Goal: Task Accomplishment & Management: Manage account settings

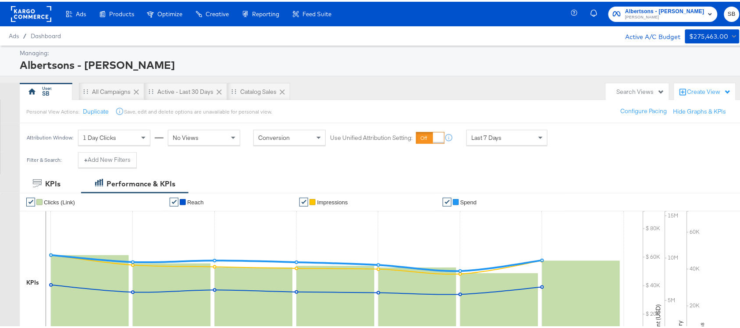
click at [34, 8] on rect at bounding box center [31, 12] width 40 height 16
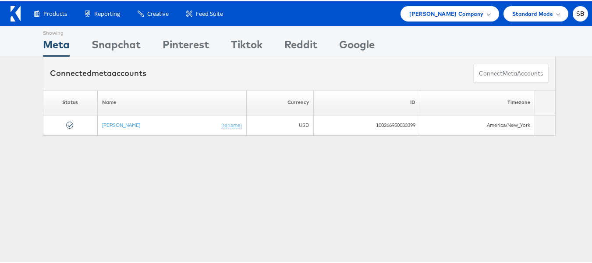
click at [469, 20] on div "Products Product Catalogs Enhance Your Product Catalog, Map Them to Publishers,…" at bounding box center [299, 12] width 599 height 25
click at [463, 16] on span "Steve Madden Company" at bounding box center [447, 12] width 74 height 9
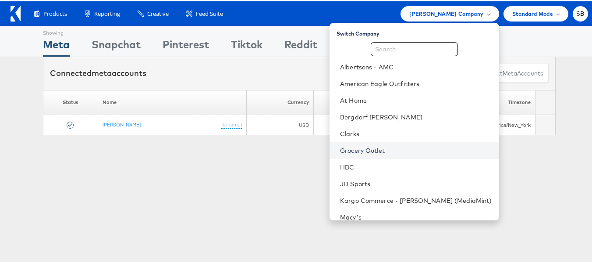
click at [373, 148] on link "Grocery Outlet" at bounding box center [416, 149] width 152 height 9
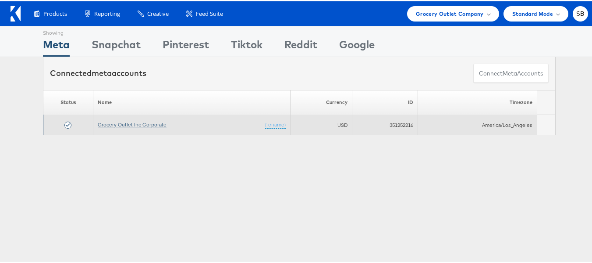
click at [116, 120] on link "Grocery Outlet Inc Corporate" at bounding box center [132, 123] width 69 height 7
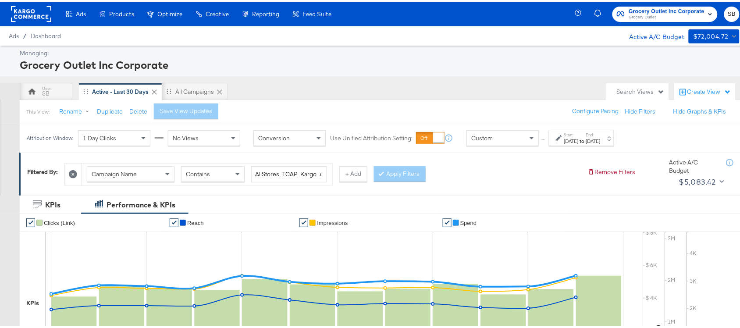
click at [39, 7] on rect at bounding box center [31, 12] width 40 height 16
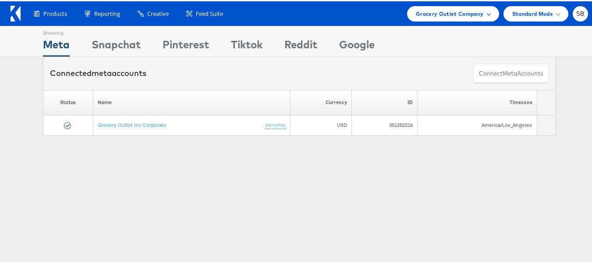
click at [456, 12] on span "Grocery Outlet Company" at bounding box center [450, 12] width 68 height 9
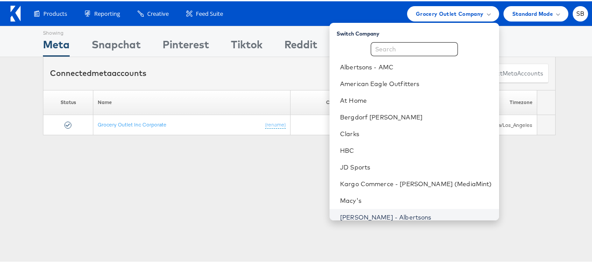
scroll to position [92, 0]
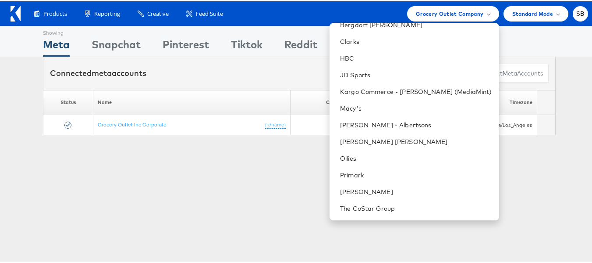
click at [318, 73] on div "Connected meta accounts Connect meta Accounts" at bounding box center [299, 72] width 513 height 33
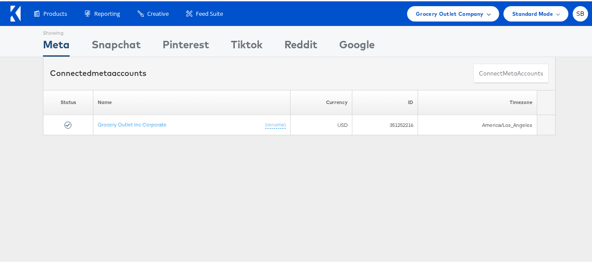
click at [454, 17] on span "Grocery Outlet Company" at bounding box center [450, 12] width 68 height 9
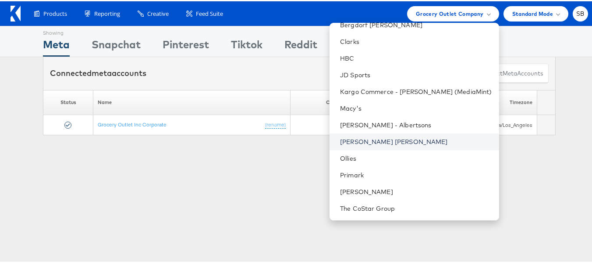
scroll to position [0, 0]
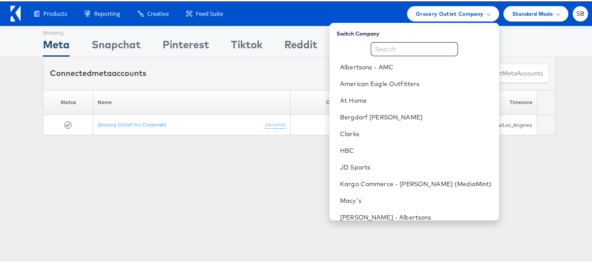
click at [251, 202] on div "Showing Meta Showing Snapchat Showing Pinterest Showing Tiktok Showing Reddit S…" at bounding box center [299, 244] width 599 height 439
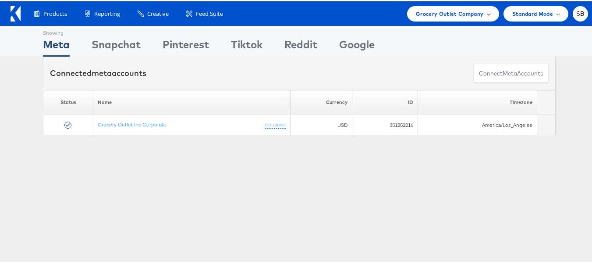
click at [408, 15] on div "Grocery Outlet Company" at bounding box center [453, 12] width 92 height 15
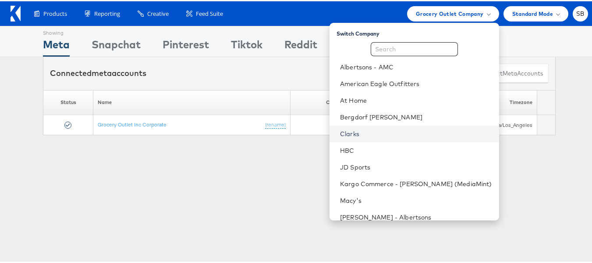
click at [361, 131] on link "Clarks" at bounding box center [416, 132] width 152 height 9
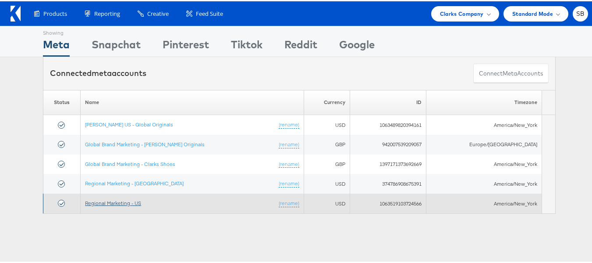
click at [128, 204] on link "Regional Marketing - US" at bounding box center [113, 201] width 56 height 7
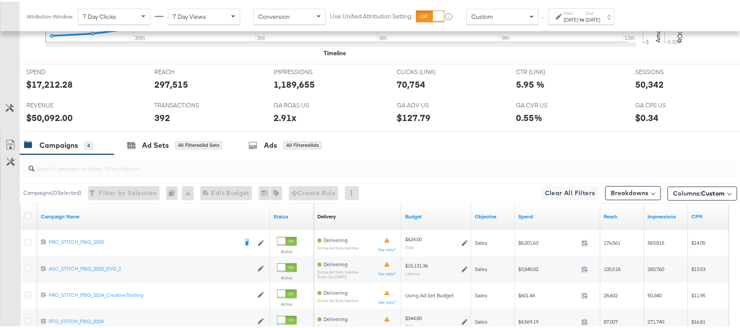
scroll to position [446, 0]
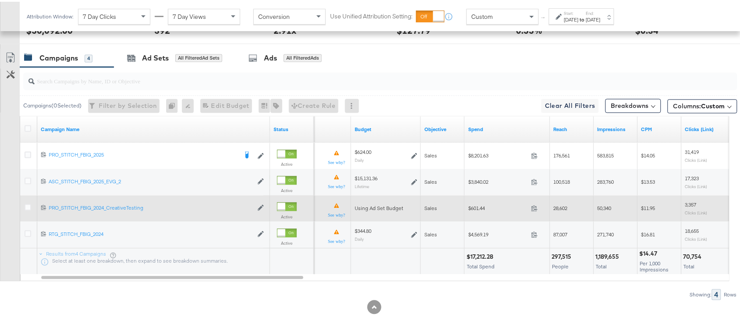
click at [431, 210] on span "Sales" at bounding box center [431, 206] width 13 height 7
click at [449, 210] on div "Sales" at bounding box center [443, 206] width 37 height 7
click at [27, 207] on icon at bounding box center [28, 206] width 7 height 7
click at [0, 0] on input "checkbox" at bounding box center [0, 0] width 0 height 0
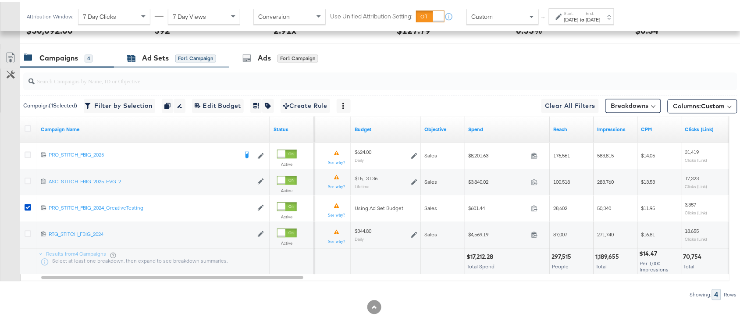
click at [168, 58] on div "Ad Sets" at bounding box center [155, 57] width 27 height 10
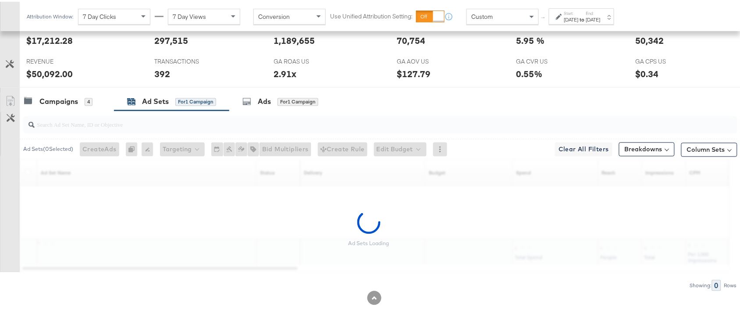
scroll to position [404, 0]
click at [168, 95] on div "Ad Sets" at bounding box center [155, 100] width 27 height 10
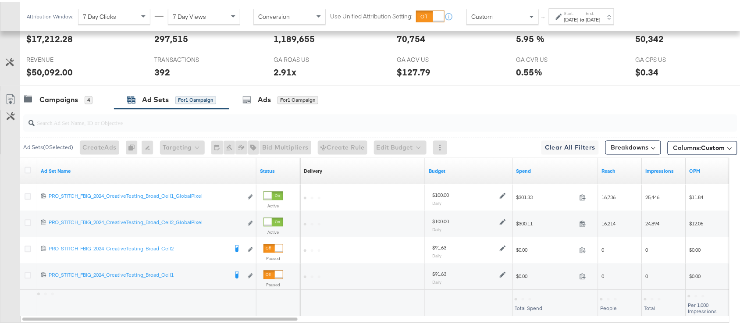
scroll to position [446, 0]
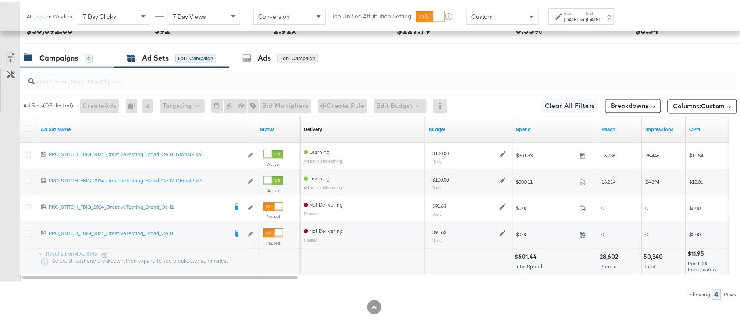
click at [58, 61] on div "Campaigns" at bounding box center [58, 57] width 39 height 10
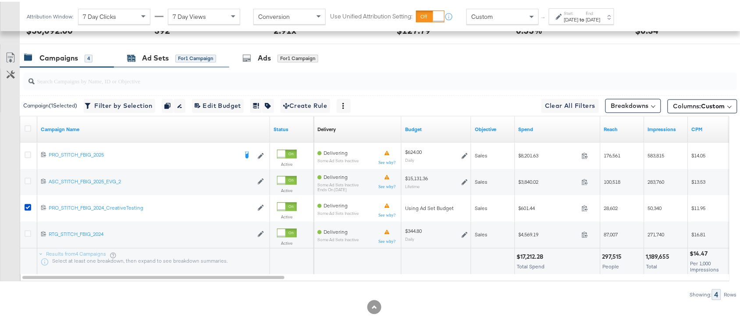
click at [182, 55] on div "for 1 Campaign" at bounding box center [195, 57] width 41 height 8
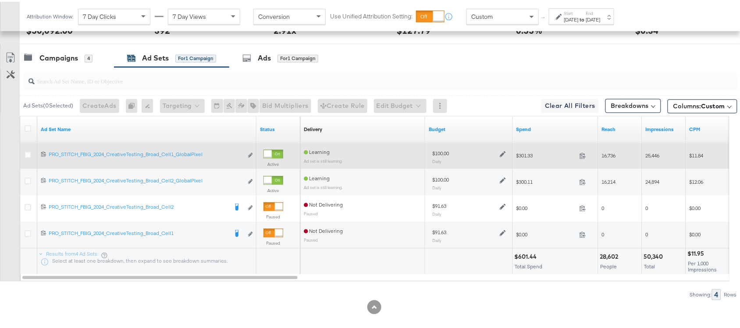
click at [501, 155] on icon at bounding box center [503, 153] width 6 height 6
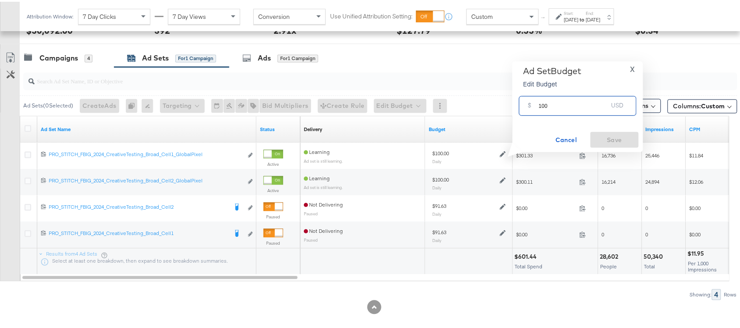
click at [542, 102] on input "100" at bounding box center [573, 100] width 69 height 19
paste input "$99.94"
type input "99.94"
click at [599, 135] on span "Save" at bounding box center [614, 138] width 41 height 11
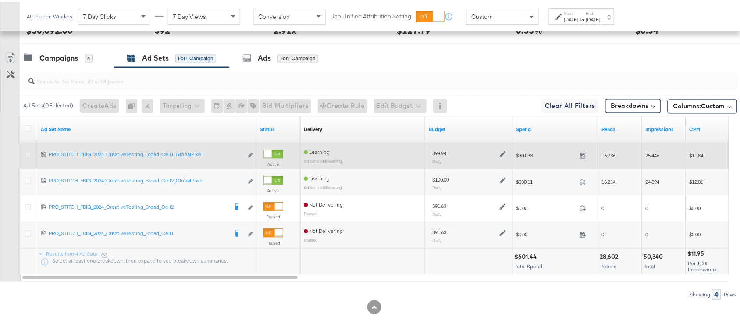
click at [25, 155] on icon at bounding box center [28, 153] width 7 height 7
click at [0, 0] on input "checkbox" at bounding box center [0, 0] width 0 height 0
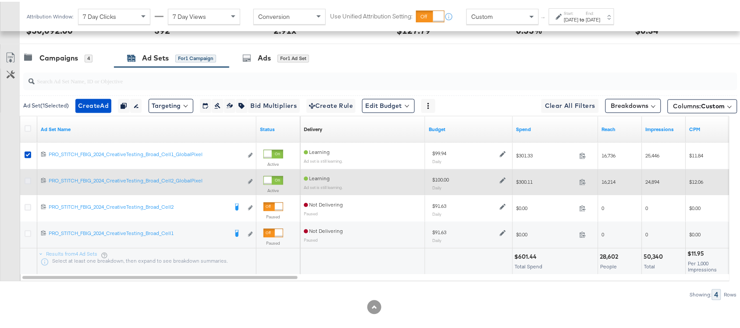
click at [25, 183] on icon at bounding box center [28, 179] width 7 height 7
click at [0, 0] on input "checkbox" at bounding box center [0, 0] width 0 height 0
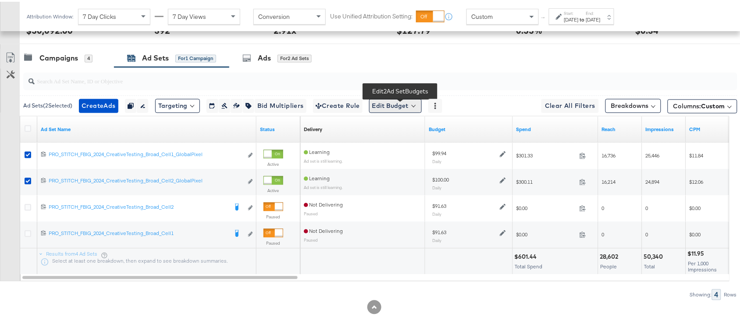
click at [389, 106] on button "Edit Budget" at bounding box center [395, 104] width 53 height 14
click at [402, 131] on span "Edit Ad Set Budget" at bounding box center [398, 126] width 50 height 11
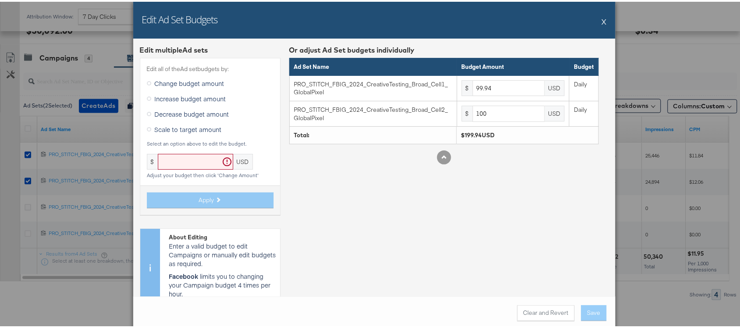
click at [169, 125] on span "Scale to target amount" at bounding box center [188, 127] width 67 height 9
click at [0, 0] on input "Scale to target amount" at bounding box center [0, 0] width 0 height 0
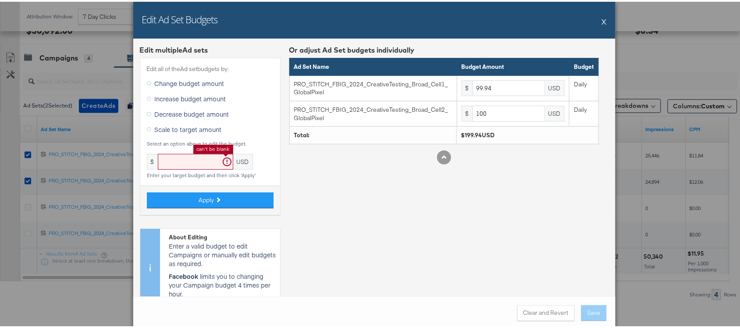
click at [174, 161] on input "text" at bounding box center [195, 160] width 75 height 16
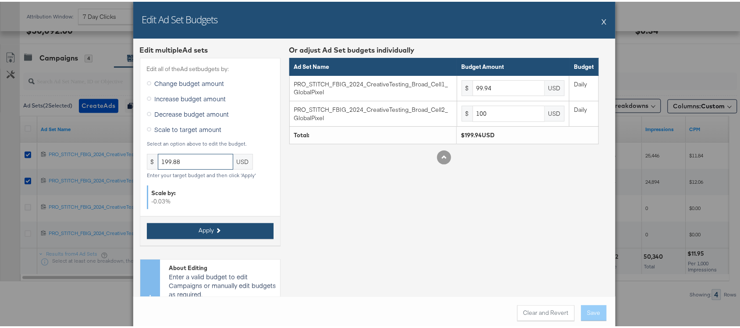
type input "199.88"
click at [185, 224] on button "Apply" at bounding box center [210, 229] width 127 height 16
type input "99.91"
type input "99.96"
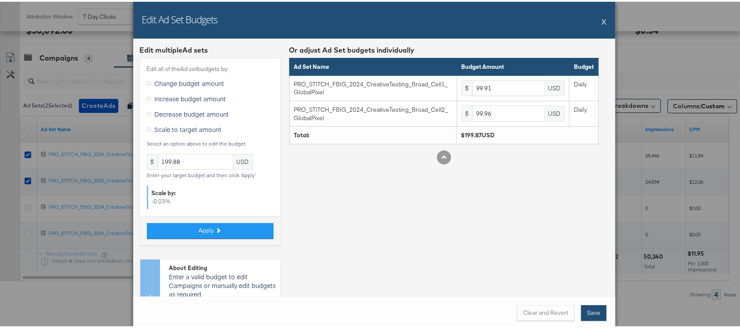
click at [584, 262] on button "Save" at bounding box center [594, 311] width 25 height 16
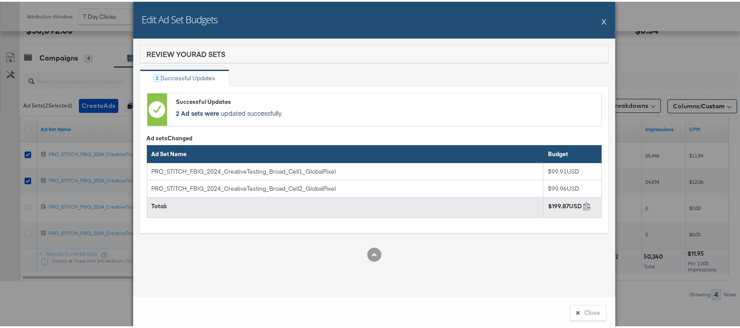
click at [577, 206] on div "$199.87USD 199.87 Copy to clipboard" at bounding box center [572, 204] width 49 height 8
click at [583, 206] on icon at bounding box center [587, 204] width 8 height 8
click at [582, 262] on button "Close" at bounding box center [588, 311] width 37 height 16
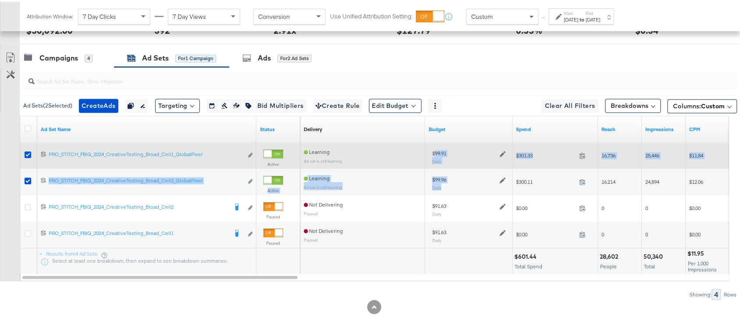
drag, startPoint x: 448, startPoint y: 185, endPoint x: 435, endPoint y: 155, distance: 33.2
click at [435, 115] on div "120233358480610515 PRO_STITCH_FBIG_2024_CreativeTesting_Broad_Cell1_GlobalPixel…" at bounding box center [375, 115] width 710 height 0
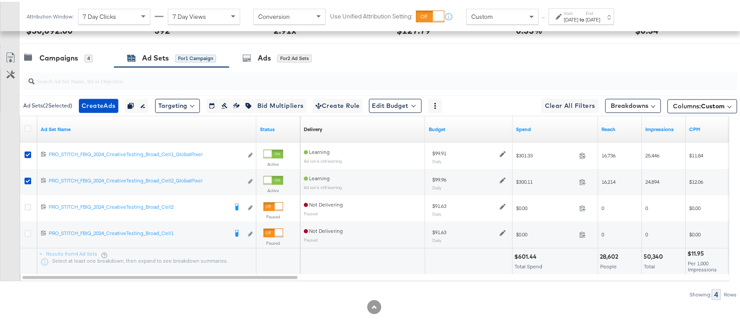
click at [453, 262] on div "Ad Sets ( 2 Selected) Create Ads Create 2 ads Duplicate 2 ad sets Rename 2 ad s…" at bounding box center [369, 182] width 738 height 233
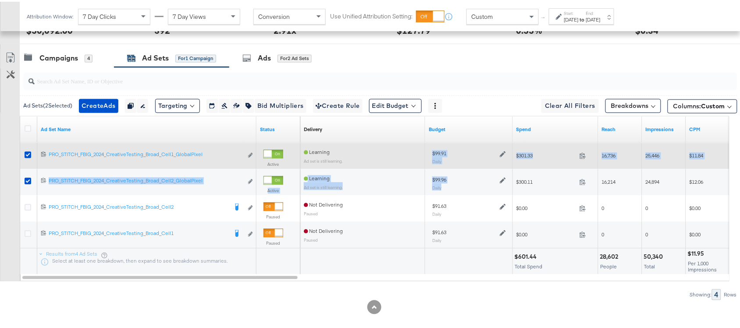
drag, startPoint x: 460, startPoint y: 189, endPoint x: 431, endPoint y: 153, distance: 46.7
click at [431, 115] on div "120233358480610515 PRO_STITCH_FBIG_2024_CreativeTesting_Broad_Cell1_GlobalPixel…" at bounding box center [375, 115] width 710 height 0
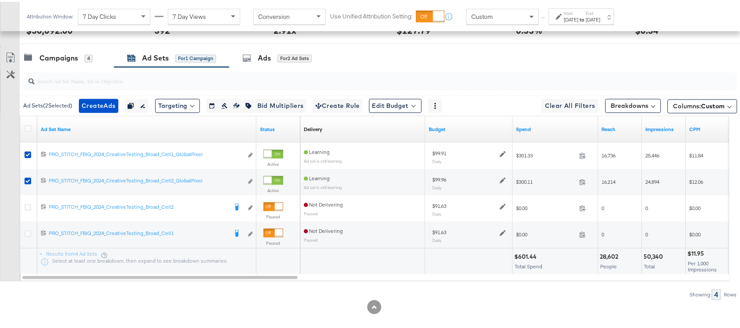
click at [456, 262] on div at bounding box center [468, 260] width 87 height 26
click at [64, 58] on div "Campaigns" at bounding box center [58, 57] width 39 height 10
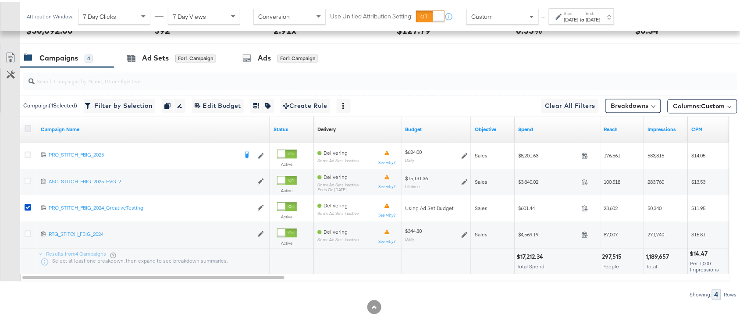
click at [25, 128] on icon at bounding box center [28, 127] width 7 height 7
click at [0, 0] on input "checkbox" at bounding box center [0, 0] width 0 height 0
click at [25, 128] on icon at bounding box center [28, 127] width 7 height 7
click at [0, 0] on input "checkbox" at bounding box center [0, 0] width 0 height 0
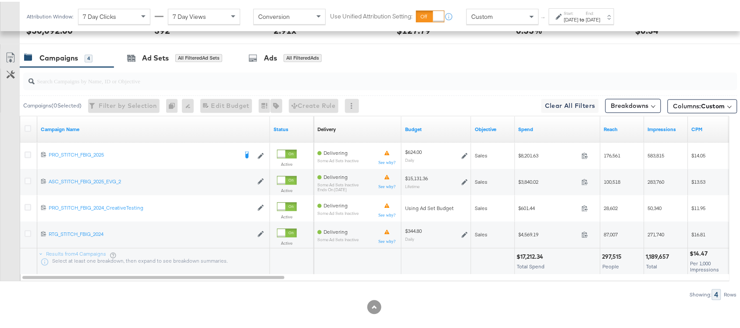
click at [354, 87] on div at bounding box center [380, 80] width 714 height 18
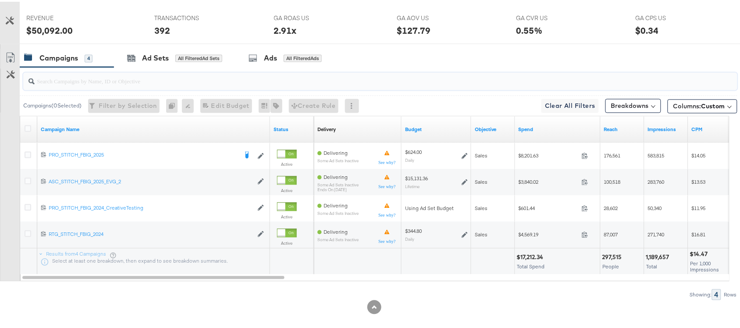
scroll to position [0, 0]
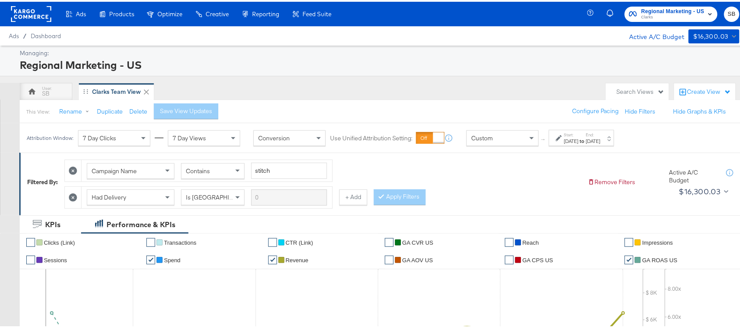
click at [579, 138] on div "Sep 28th 2025" at bounding box center [571, 139] width 14 height 7
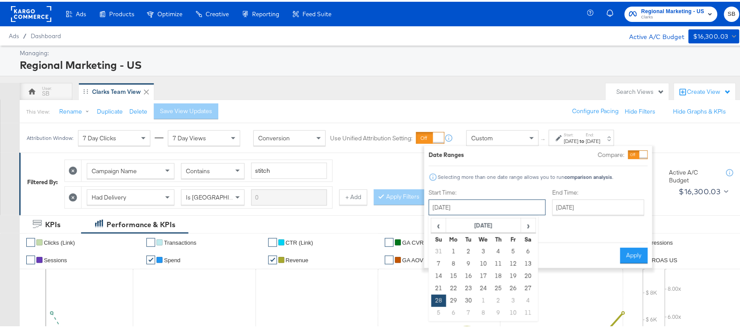
click at [483, 209] on input "September 28th 2025" at bounding box center [487, 206] width 117 height 16
click at [521, 225] on th "›" at bounding box center [528, 224] width 15 height 15
click at [434, 262] on td "5" at bounding box center [439, 262] width 15 height 12
type input "October 5th 2025"
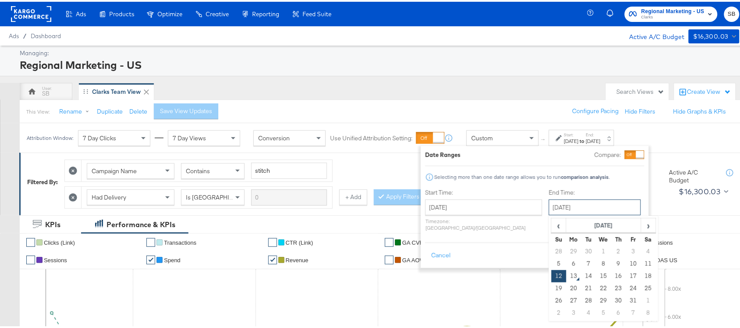
click at [549, 208] on input "[DATE]" at bounding box center [595, 206] width 92 height 16
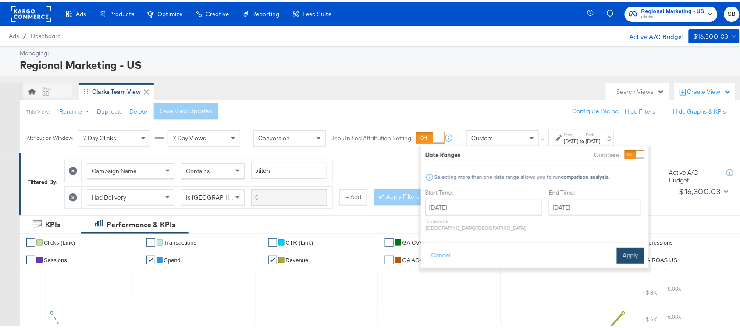
click at [599, 249] on button "Apply" at bounding box center [631, 254] width 28 height 16
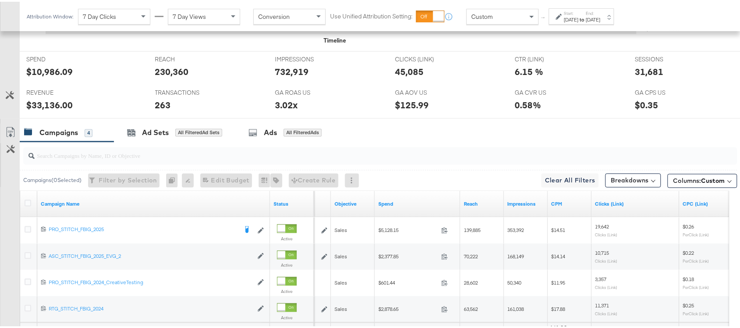
scroll to position [457, 0]
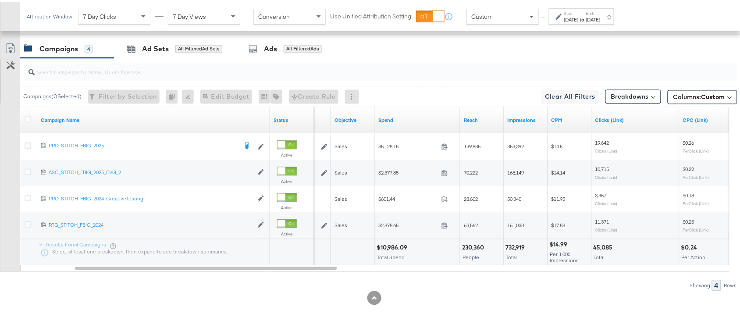
click at [597, 13] on div "Start: Oct 5th 2025 to End: Oct 12th 2025" at bounding box center [582, 15] width 36 height 13
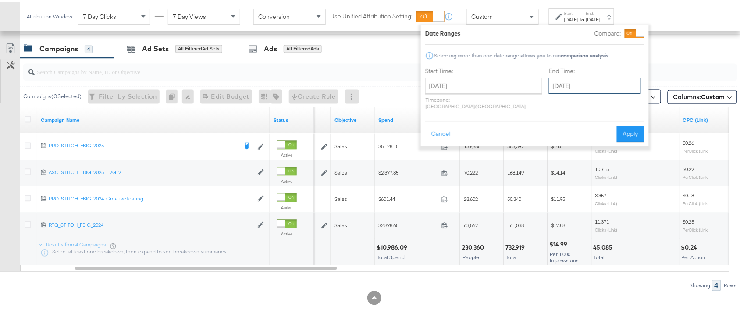
click at [553, 84] on input "[DATE]" at bounding box center [595, 84] width 92 height 16
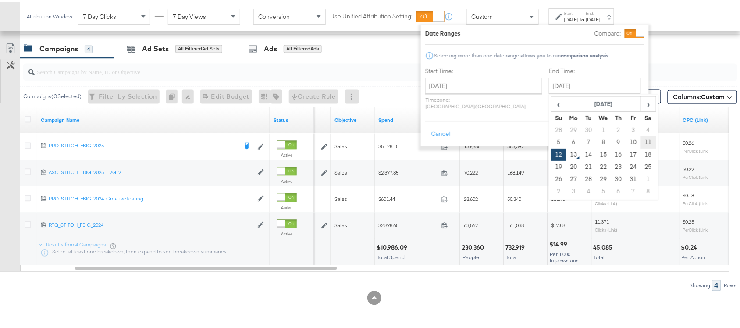
click at [599, 141] on td "11" at bounding box center [648, 141] width 15 height 12
type input "October 11th 2025"
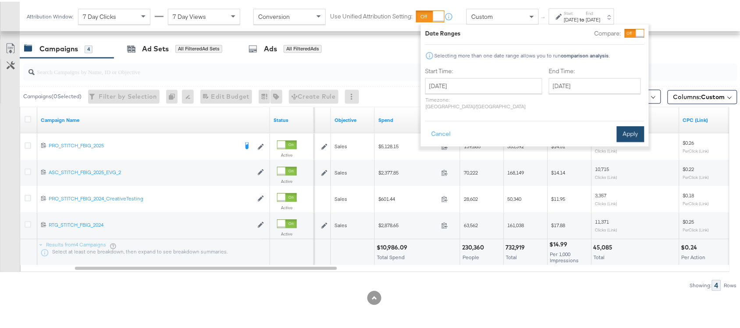
click at [599, 125] on button "Apply" at bounding box center [631, 133] width 28 height 16
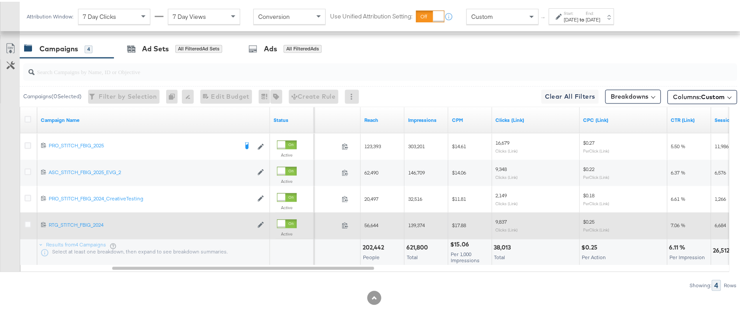
scroll to position [456, 0]
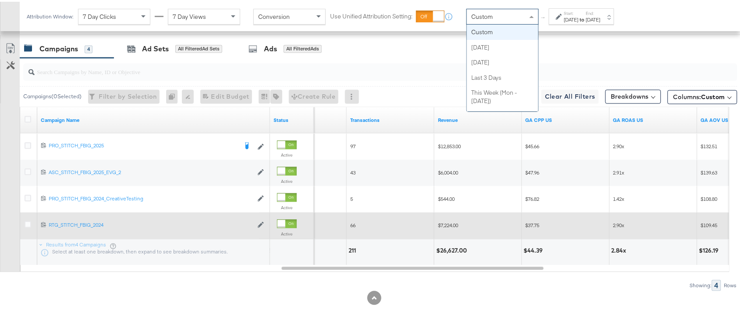
click at [498, 12] on div "Custom" at bounding box center [502, 14] width 71 height 15
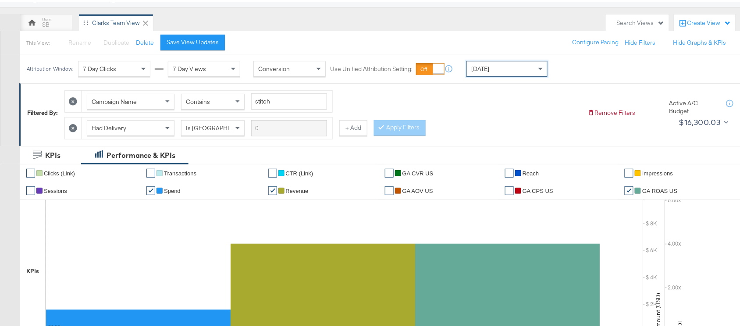
scroll to position [0, 0]
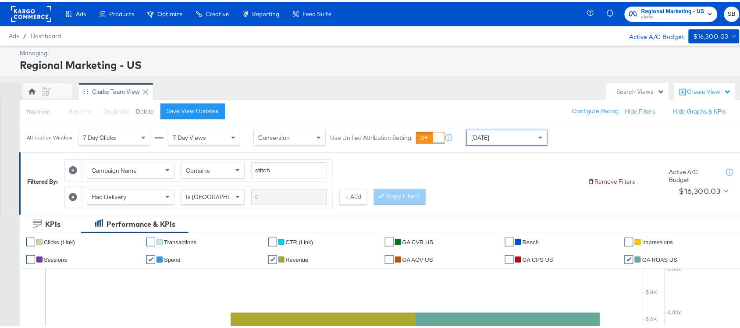
click at [599, 7] on span "Regional Marketing - US" at bounding box center [673, 9] width 63 height 9
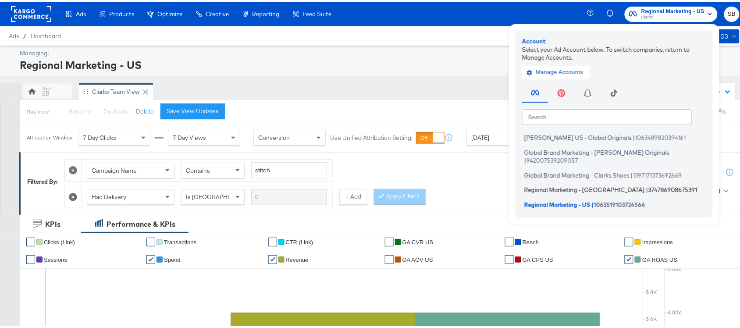
click at [574, 185] on span "Regional Marketing - CA" at bounding box center [584, 188] width 121 height 7
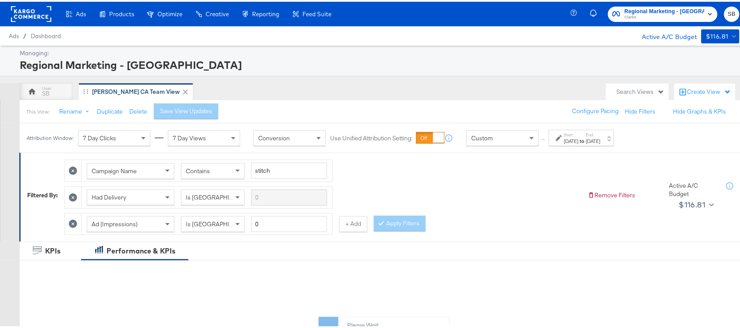
click at [579, 134] on label "Start:" at bounding box center [571, 133] width 14 height 6
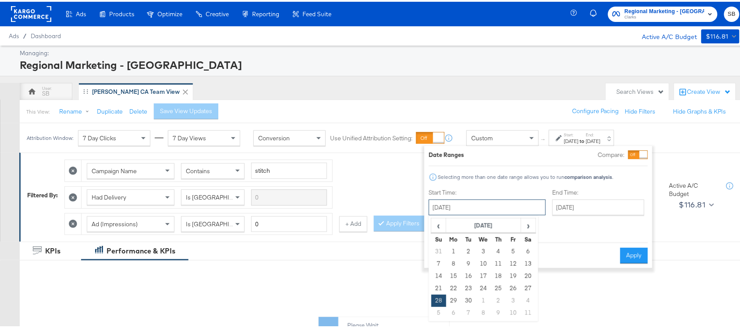
click at [492, 204] on input "September 28th 2025" at bounding box center [487, 206] width 117 height 16
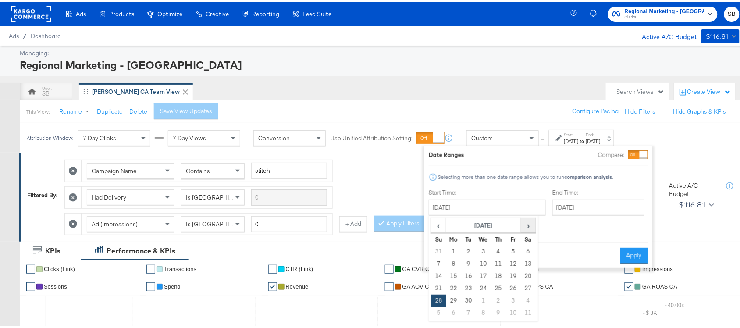
click at [529, 225] on span "›" at bounding box center [529, 223] width 14 height 13
click at [444, 262] on td "5" at bounding box center [439, 262] width 15 height 12
type input "October 5th 2025"
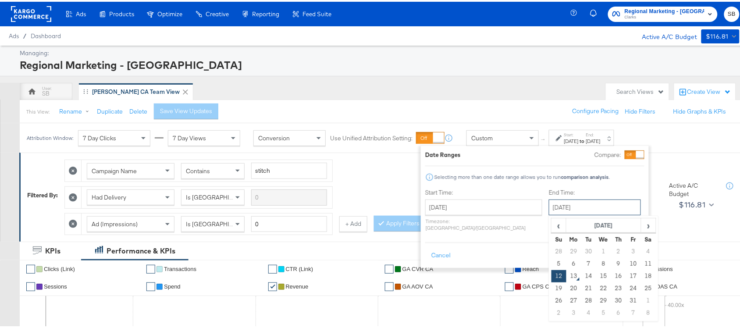
click at [574, 210] on input "October 12th 2025" at bounding box center [595, 206] width 92 height 16
click at [641, 258] on td "11" at bounding box center [648, 262] width 15 height 12
type input "October 11th 2025"
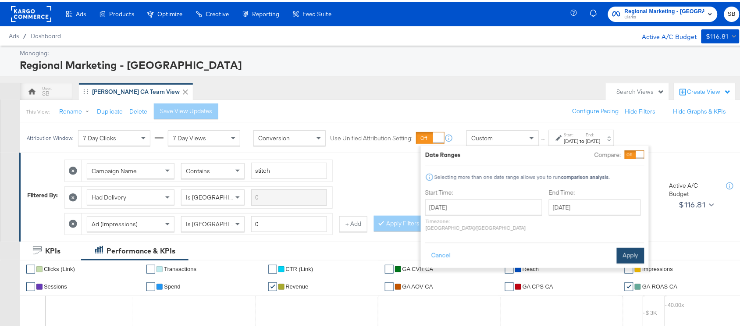
click at [628, 246] on button "Apply" at bounding box center [631, 254] width 28 height 16
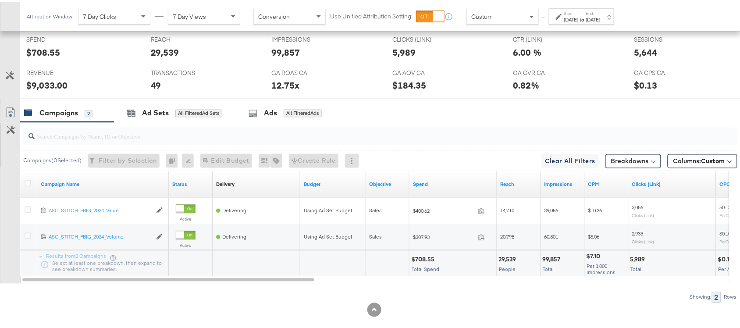
scroll to position [417, 0]
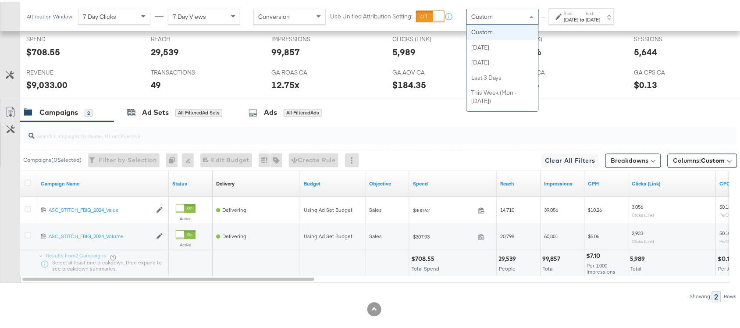
click at [518, 14] on div "Custom" at bounding box center [502, 14] width 71 height 15
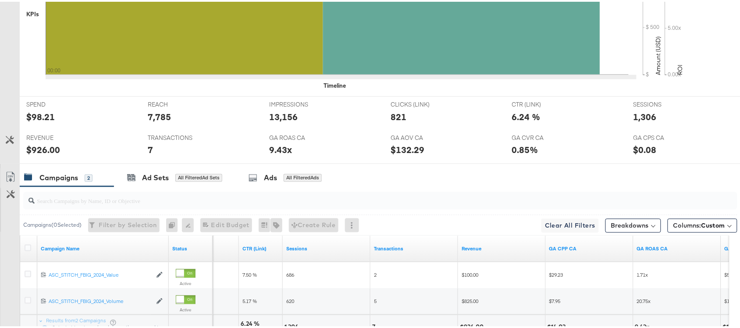
scroll to position [0, 0]
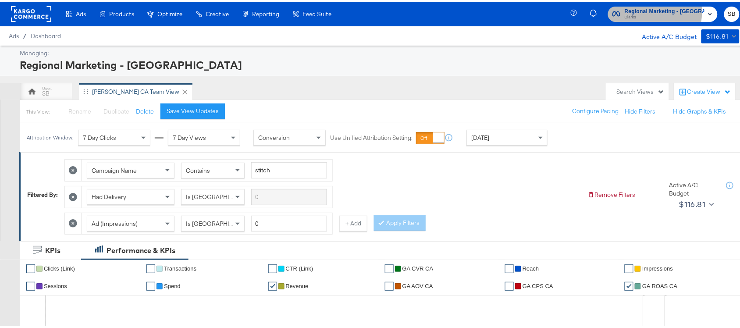
click at [650, 10] on span "Regional Marketing - CA" at bounding box center [665, 9] width 80 height 9
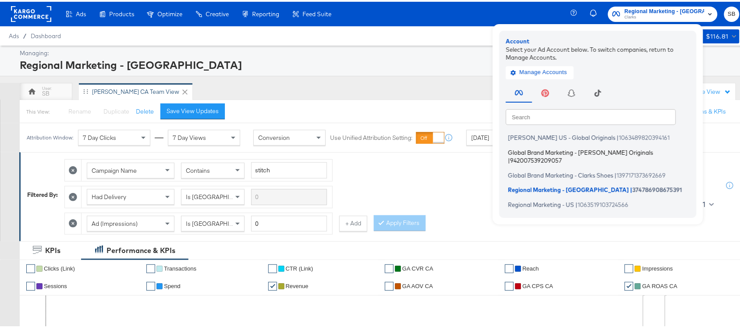
click at [553, 150] on span "Global Brand Marketing - [PERSON_NAME] Originals" at bounding box center [580, 150] width 145 height 7
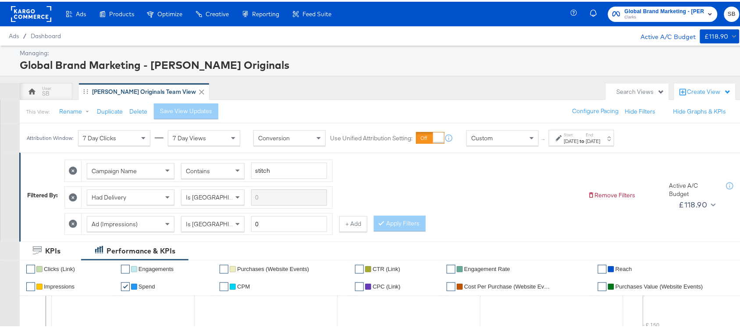
click at [600, 135] on div "Start: Oct 1st 2025 to End: Oct 9th 2025" at bounding box center [582, 136] width 36 height 13
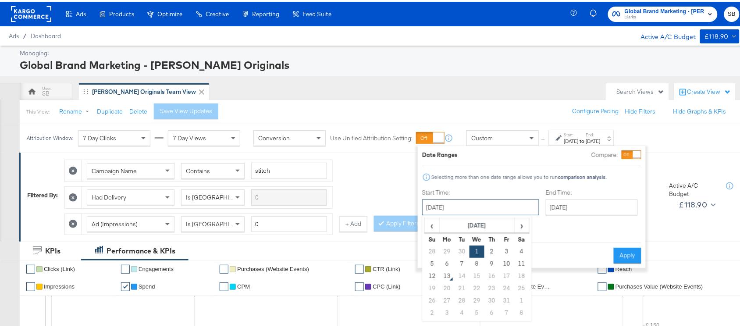
click at [467, 210] on input "October 1st 2025" at bounding box center [480, 206] width 117 height 16
click at [509, 259] on td "10" at bounding box center [506, 262] width 15 height 12
type input "October 10th 2025"
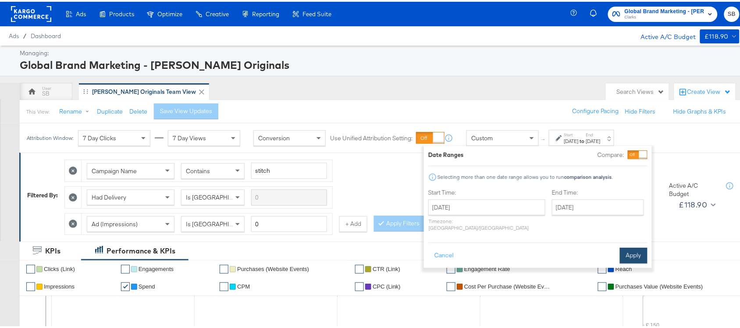
click at [624, 246] on button "Apply" at bounding box center [634, 254] width 28 height 16
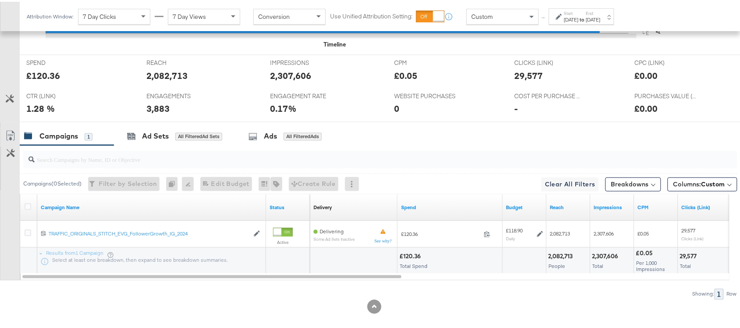
scroll to position [404, 0]
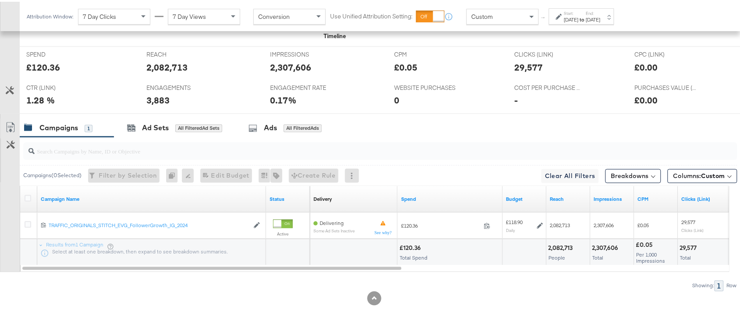
click at [413, 243] on div "£120.36" at bounding box center [412, 247] width 24 height 8
copy div "120.36"
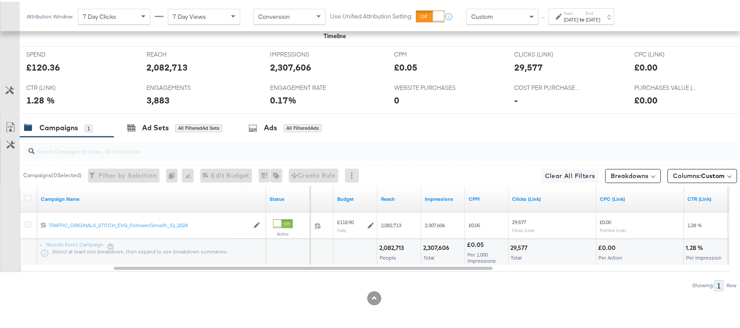
click at [401, 244] on div "2,082,713" at bounding box center [392, 247] width 27 height 8
copy div "2,082,713"
click at [443, 245] on div "2,307,606" at bounding box center [437, 247] width 29 height 8
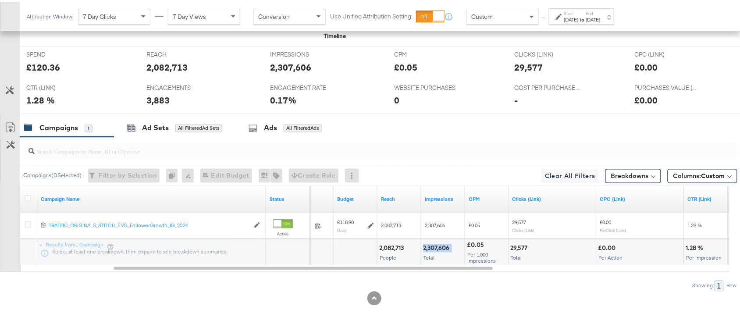
copy div "2,307,606"
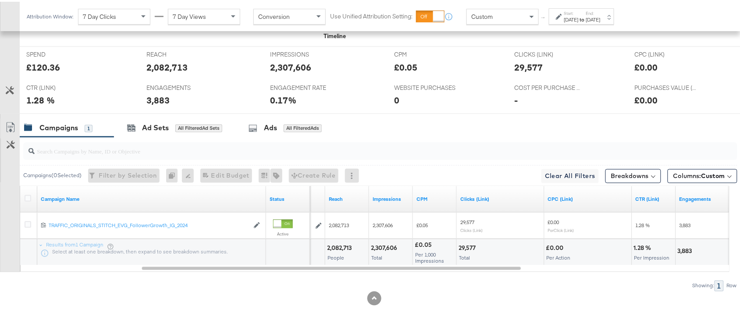
click at [464, 245] on div "29,577" at bounding box center [469, 247] width 20 height 8
copy div "29,577"
click at [464, 245] on div "29,577" at bounding box center [469, 247] width 20 height 8
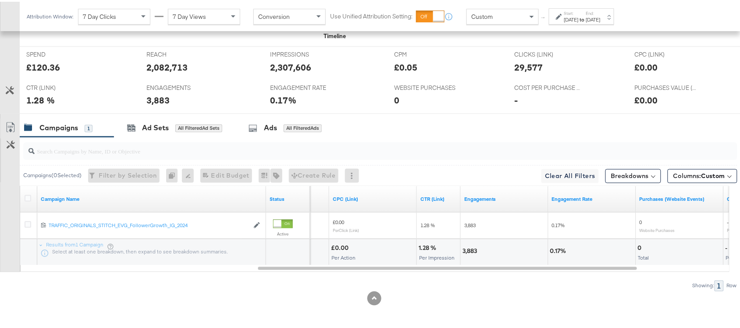
click at [466, 249] on div "3,883" at bounding box center [471, 250] width 17 height 8
copy div "3,883"
click at [466, 249] on div "3,883" at bounding box center [471, 250] width 17 height 8
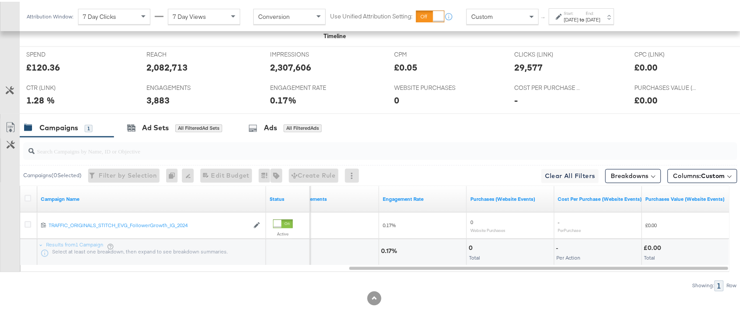
click at [601, 14] on label "End:" at bounding box center [593, 12] width 14 height 6
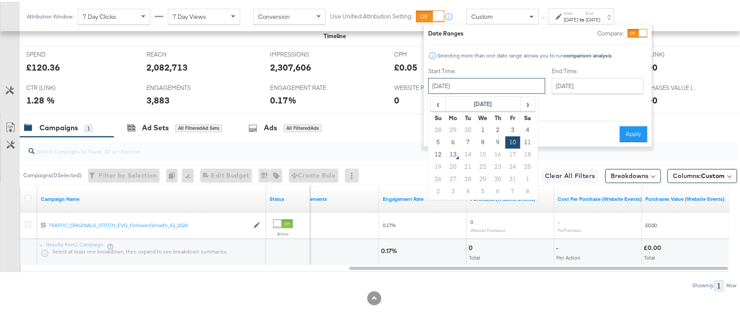
click at [509, 83] on input "October 10th 2025" at bounding box center [486, 84] width 117 height 16
click at [523, 139] on td "11" at bounding box center [528, 141] width 15 height 12
type input "October 11th 2025"
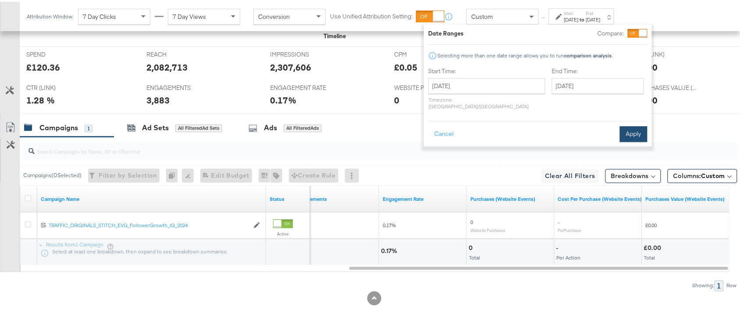
click at [624, 132] on button "Apply" at bounding box center [634, 133] width 28 height 16
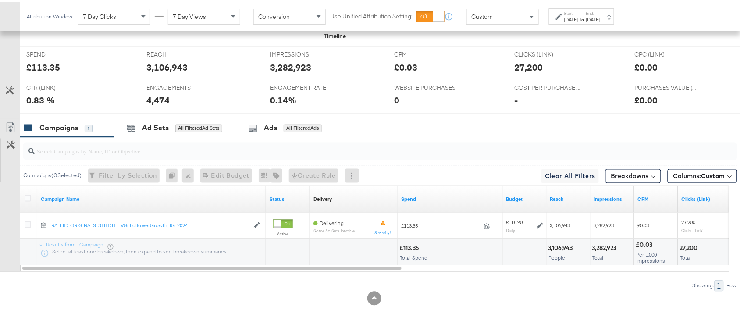
click at [415, 247] on div "£113.35" at bounding box center [411, 247] width 22 height 8
copy div "113.35"
click at [415, 247] on div "£113.35" at bounding box center [411, 247] width 22 height 8
click at [556, 244] on div "3,106,943" at bounding box center [562, 247] width 27 height 8
copy div "3,106,943"
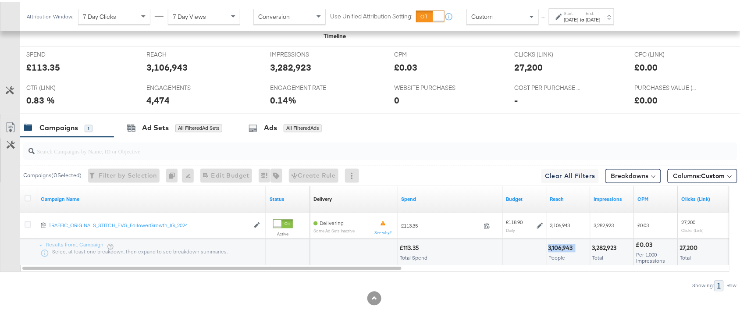
click at [556, 244] on div "3,106,943" at bounding box center [562, 247] width 27 height 8
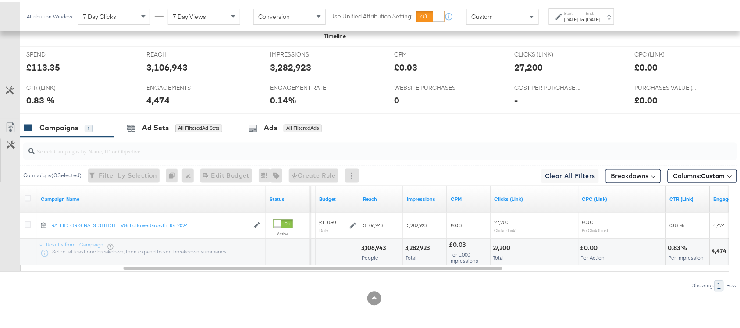
click at [428, 243] on div "3,282,923" at bounding box center [418, 247] width 27 height 8
copy div "3,282,923"
click at [428, 243] on div "3,282,923" at bounding box center [418, 247] width 27 height 8
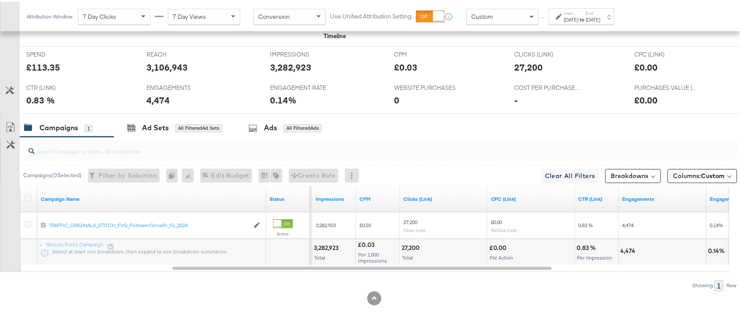
click at [420, 245] on div "27,200" at bounding box center [412, 247] width 21 height 8
copy div "27,200"
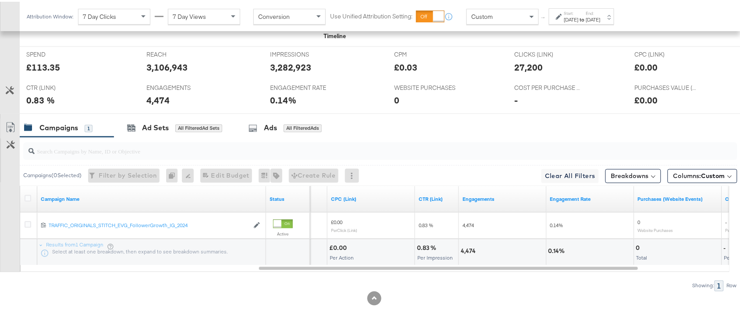
click at [464, 247] on div "4,474" at bounding box center [470, 250] width 18 height 8
copy div "4,474"
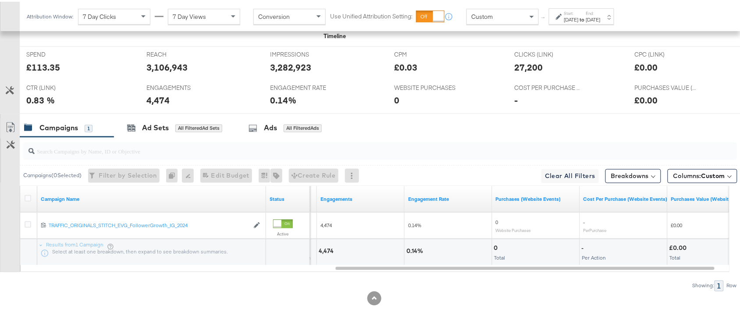
click at [564, 7] on div "Start: Oct 11th 2025 to End: Oct 11th 2025" at bounding box center [581, 15] width 65 height 16
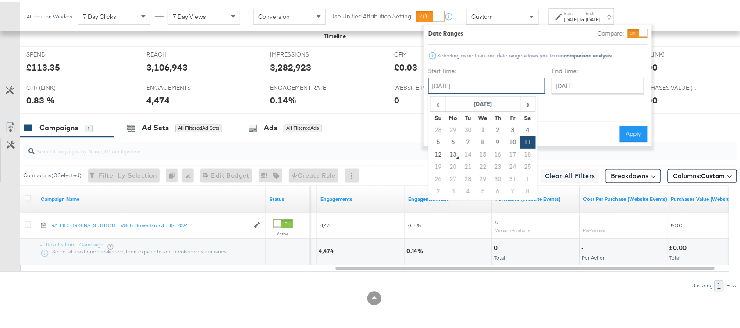
click at [481, 77] on input "October 11th 2025" at bounding box center [486, 84] width 117 height 16
click at [437, 150] on td "12" at bounding box center [438, 153] width 15 height 12
type input "[DATE]"
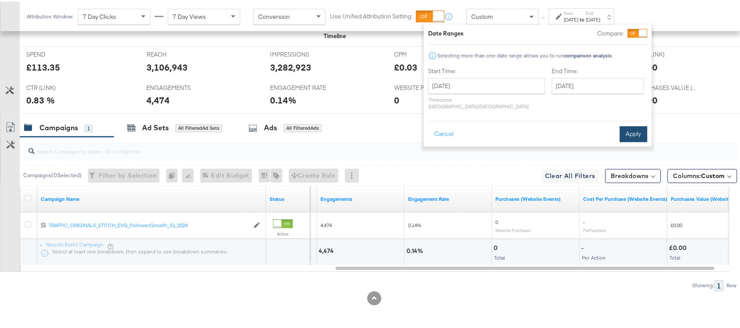
click at [642, 128] on button "Apply" at bounding box center [634, 133] width 28 height 16
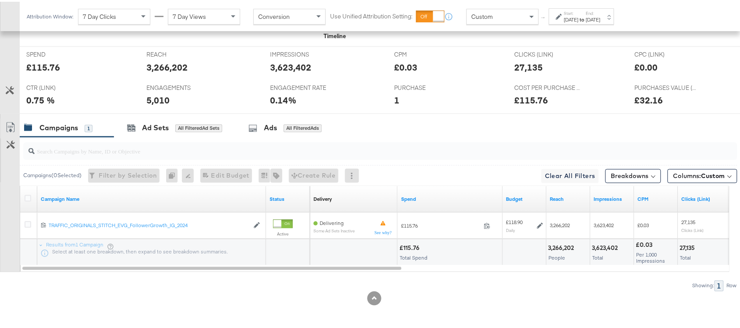
click at [415, 239] on div "£115.76 Total Spend" at bounding box center [450, 251] width 105 height 26
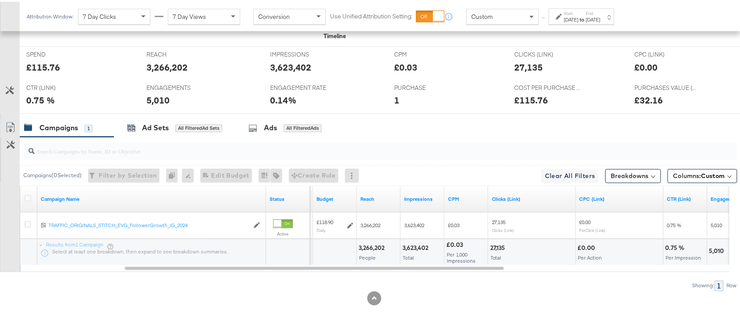
click at [365, 249] on div "3,266,202" at bounding box center [373, 247] width 29 height 8
click at [400, 247] on div "3,266,202 People" at bounding box center [378, 251] width 43 height 26
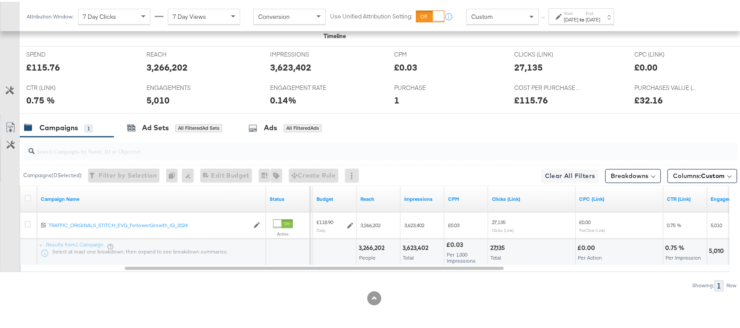
click at [414, 247] on div "3,623,402" at bounding box center [417, 247] width 29 height 8
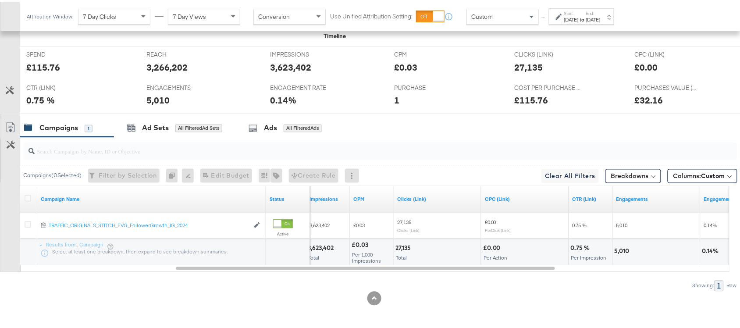
click at [404, 247] on div "27,135" at bounding box center [405, 247] width 18 height 8
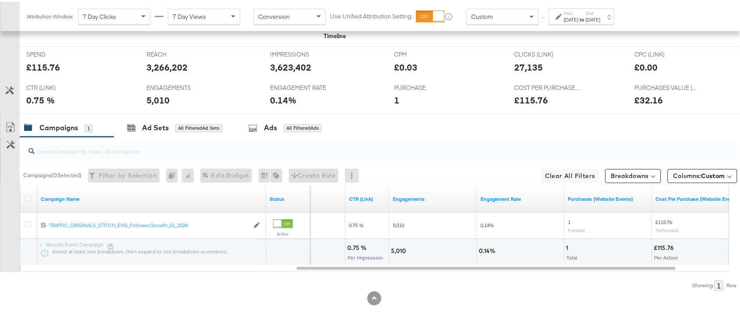
click at [400, 249] on div "5,010" at bounding box center [400, 250] width 18 height 8
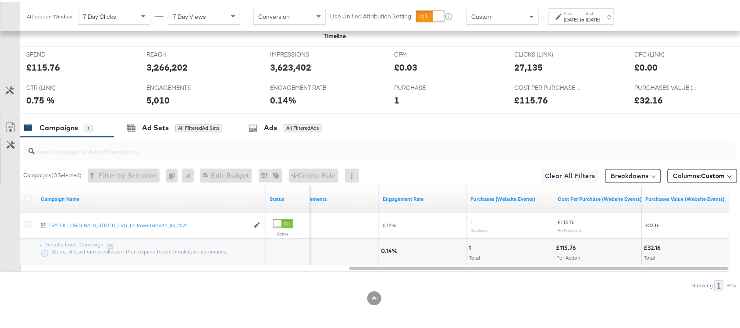
click at [579, 12] on label "Start:" at bounding box center [571, 12] width 14 height 6
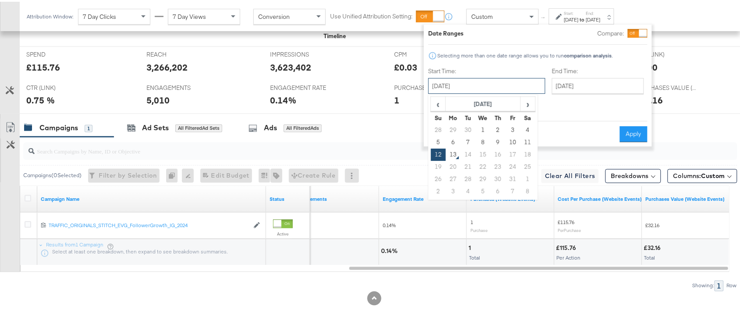
click at [494, 78] on input "[DATE]" at bounding box center [486, 84] width 117 height 16
click at [509, 126] on td "3" at bounding box center [513, 128] width 15 height 12
type input "October 3rd 2025"
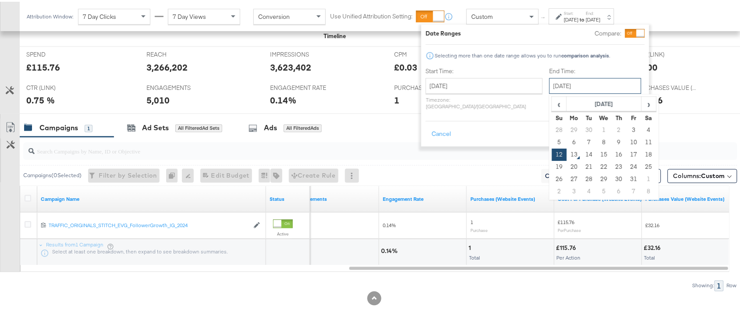
click at [553, 81] on input "[DATE]" at bounding box center [595, 84] width 92 height 16
click at [612, 141] on td "9" at bounding box center [619, 141] width 15 height 12
type input "[DATE]"
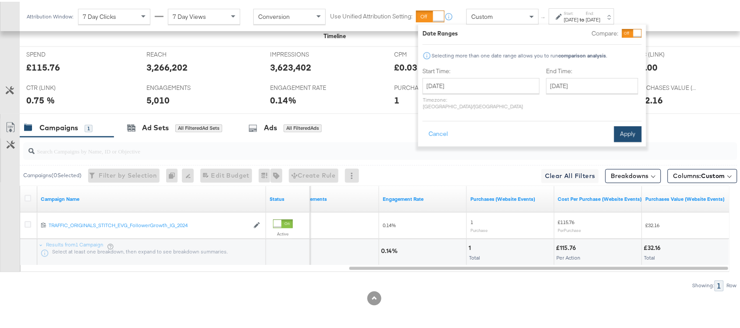
click at [630, 125] on button "Apply" at bounding box center [628, 133] width 28 height 16
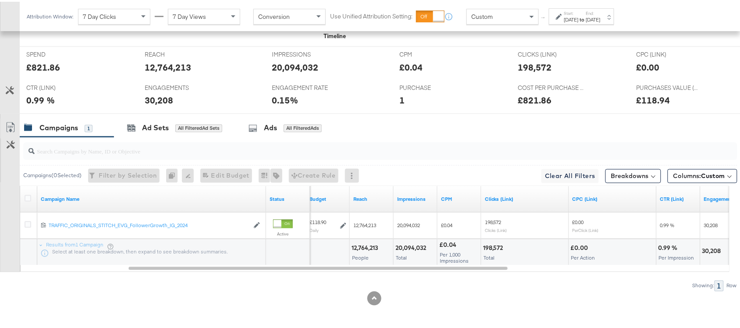
click at [579, 13] on label "Start:" at bounding box center [571, 12] width 14 height 6
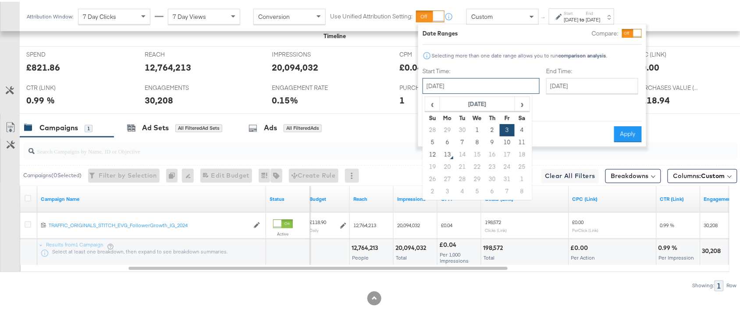
click at [494, 79] on input "October 3rd 2025" at bounding box center [481, 84] width 117 height 16
click at [461, 139] on td "7" at bounding box center [462, 141] width 15 height 12
type input "October 7th 2025"
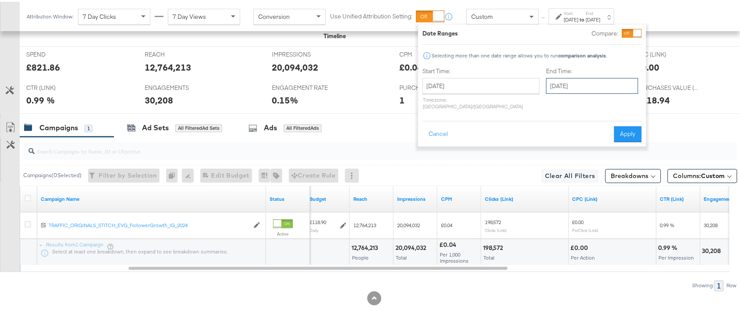
click at [570, 82] on input "[DATE]" at bounding box center [592, 84] width 92 height 16
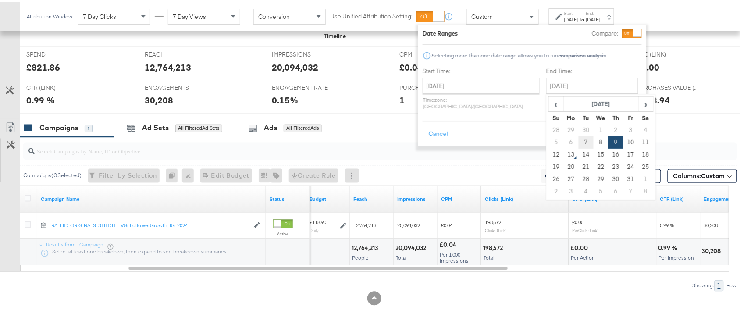
click at [579, 136] on td "7" at bounding box center [586, 141] width 15 height 12
type input "October 7th 2025"
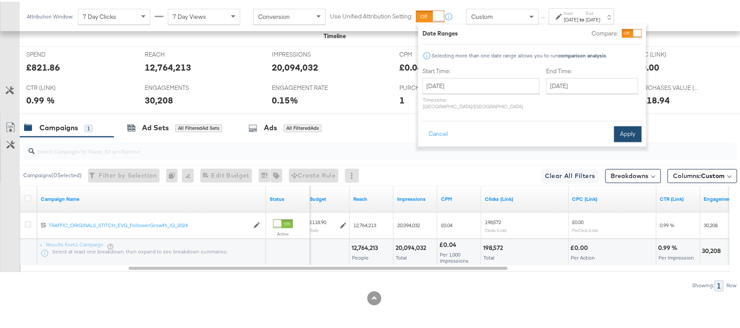
click at [634, 125] on button "Apply" at bounding box center [628, 133] width 28 height 16
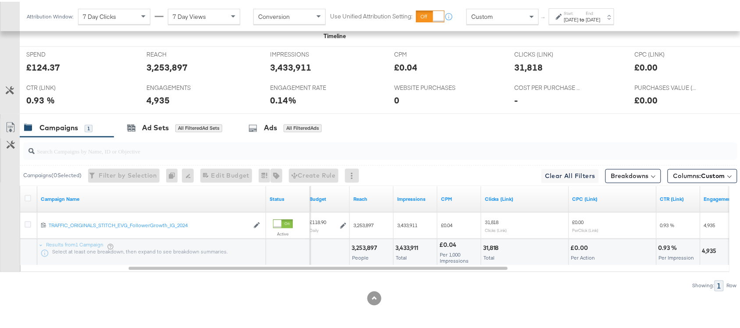
click at [411, 246] on div "3,433,911" at bounding box center [408, 247] width 25 height 8
click at [579, 18] on div "Oct 7th 2025" at bounding box center [571, 17] width 14 height 7
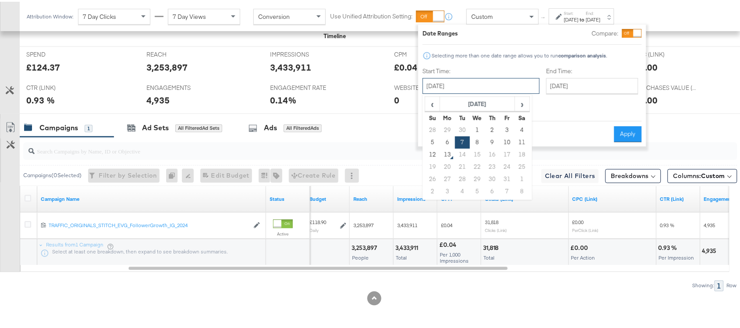
click at [479, 77] on input "October 7th 2025" at bounding box center [481, 84] width 117 height 16
click at [477, 141] on td "8" at bounding box center [477, 141] width 15 height 12
type input "October 8th 2025"
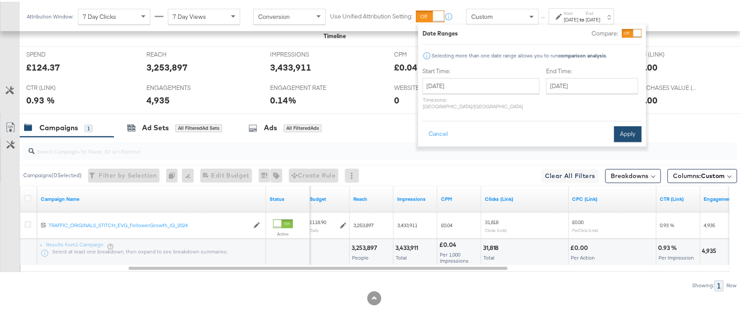
click at [625, 131] on button "Apply" at bounding box center [628, 133] width 28 height 16
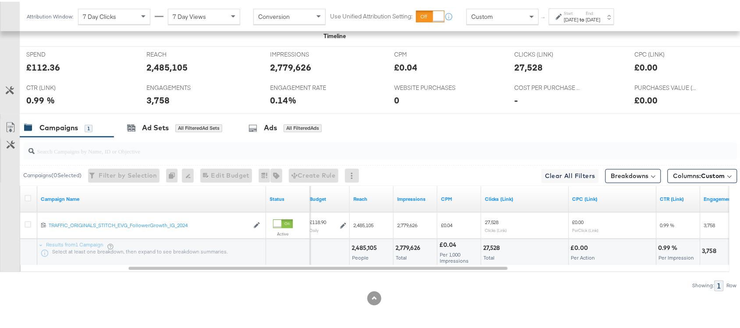
click at [408, 243] on div "2,779,626" at bounding box center [410, 247] width 28 height 8
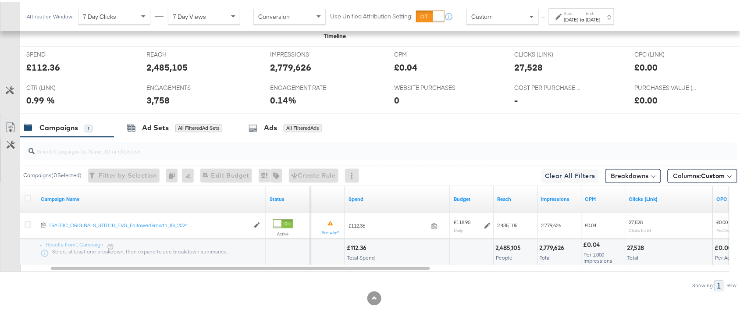
click at [574, 14] on div "Oct 8th 2025" at bounding box center [571, 17] width 14 height 7
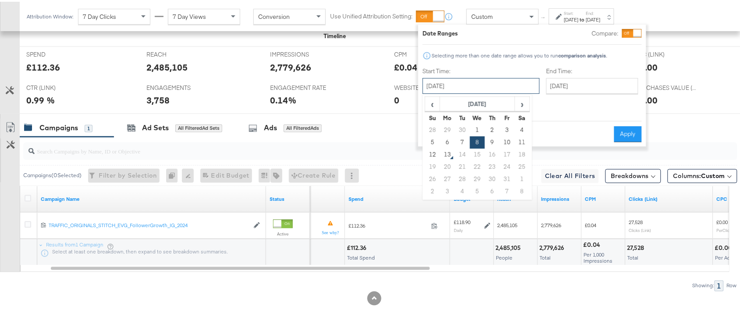
click at [485, 81] on input "October 8th 2025" at bounding box center [481, 84] width 117 height 16
click at [496, 139] on td "9" at bounding box center [492, 141] width 15 height 12
type input "[DATE]"
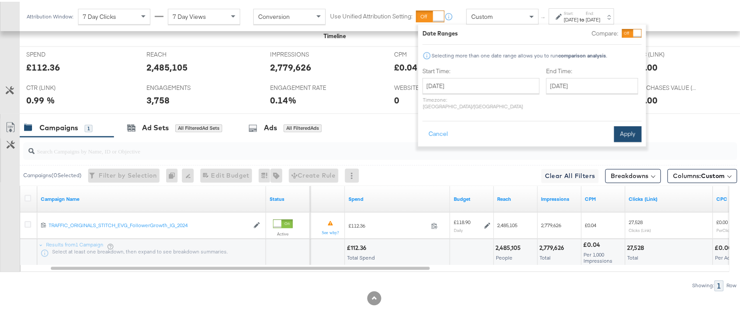
click at [628, 129] on button "Apply" at bounding box center [628, 133] width 28 height 16
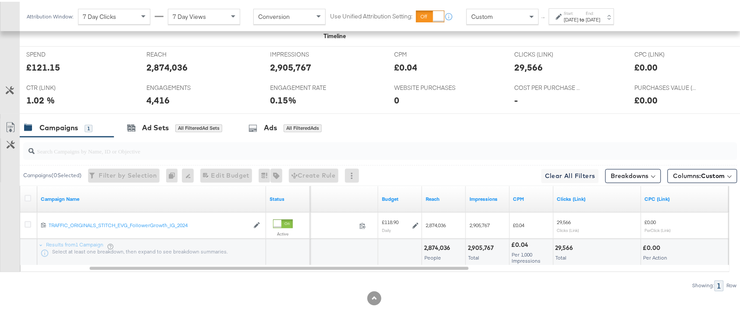
click at [492, 245] on div "2,905,767" at bounding box center [482, 247] width 29 height 8
click at [490, 245] on div "2,905,767" at bounding box center [482, 247] width 29 height 8
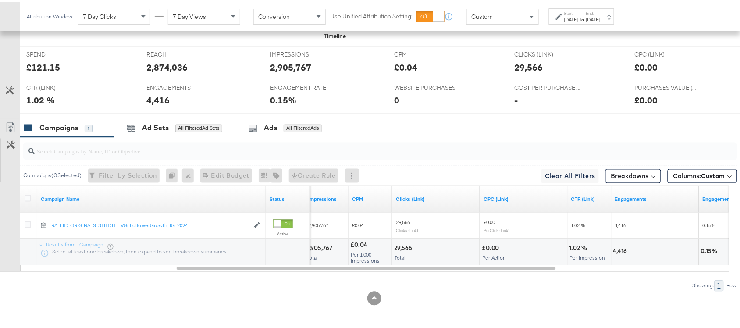
click at [402, 243] on div "29,566" at bounding box center [404, 247] width 21 height 8
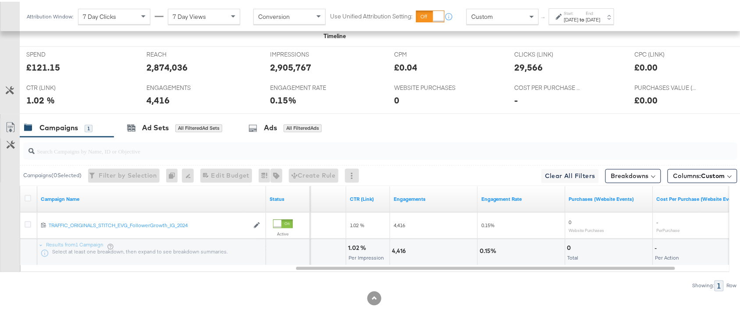
click at [402, 246] on div "4,416" at bounding box center [400, 250] width 17 height 8
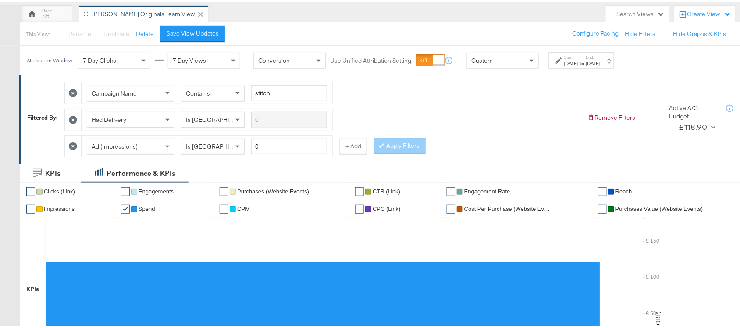
scroll to position [0, 0]
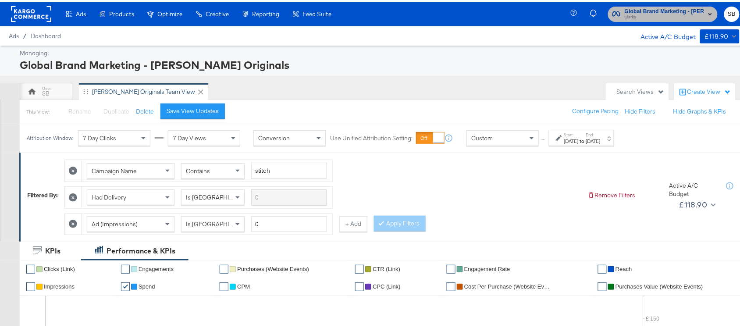
click at [653, 19] on span "Clarks" at bounding box center [665, 15] width 80 height 7
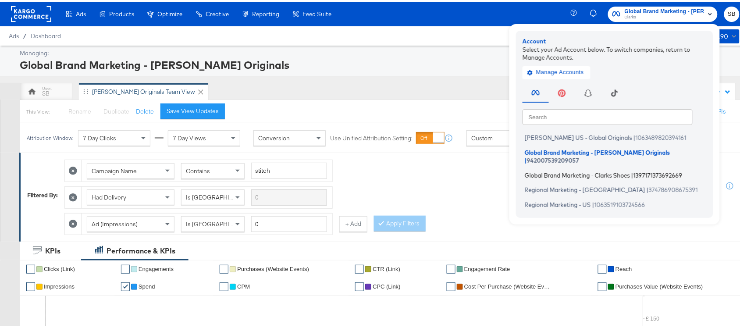
click at [561, 170] on span "Global Brand Marketing - Clarks Shoes" at bounding box center [577, 173] width 105 height 7
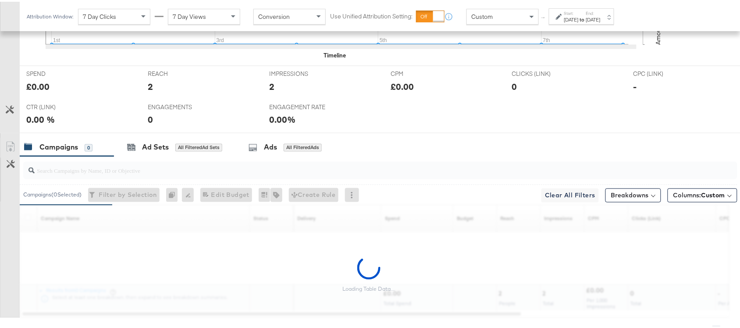
scroll to position [387, 0]
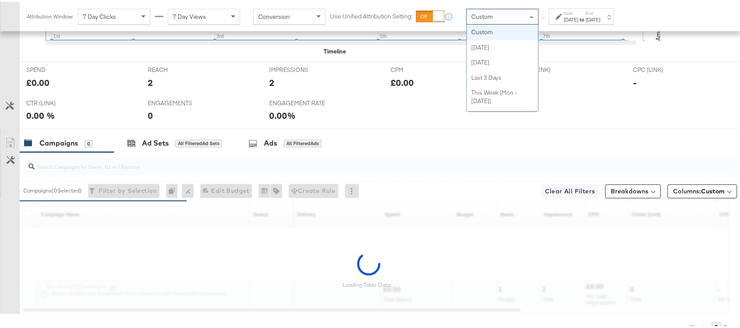
click at [515, 18] on div "Custom" at bounding box center [502, 14] width 71 height 15
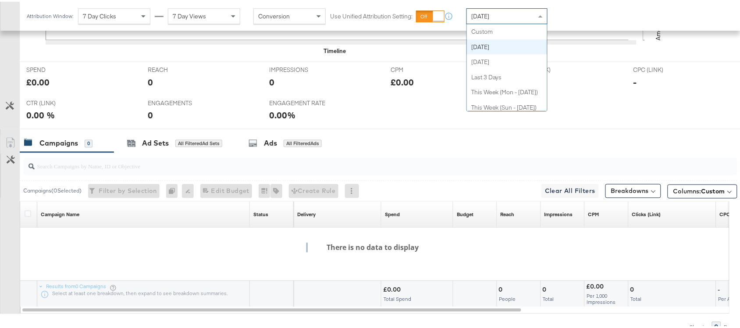
click at [519, 14] on div "[DATE]" at bounding box center [507, 14] width 80 height 15
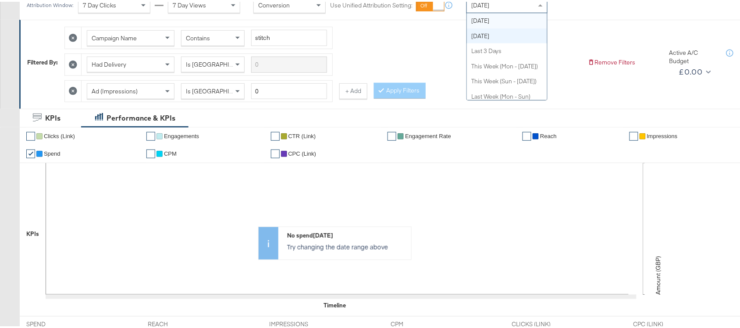
scroll to position [50, 0]
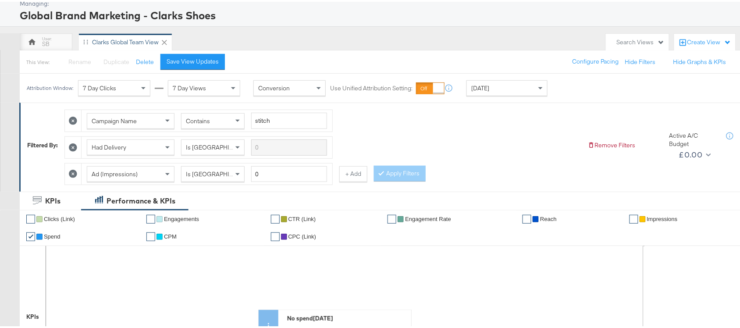
click at [77, 121] on icon at bounding box center [73, 119] width 8 height 8
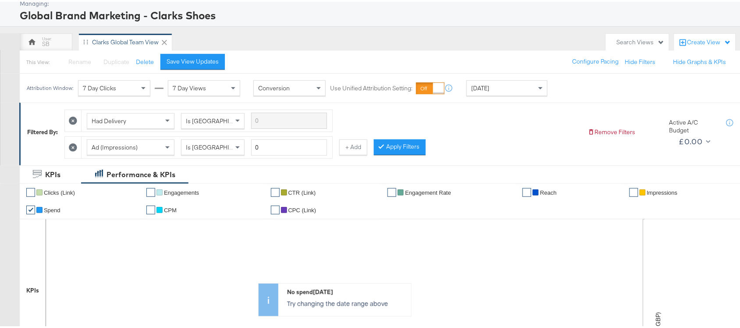
click at [77, 121] on icon at bounding box center [73, 119] width 8 height 8
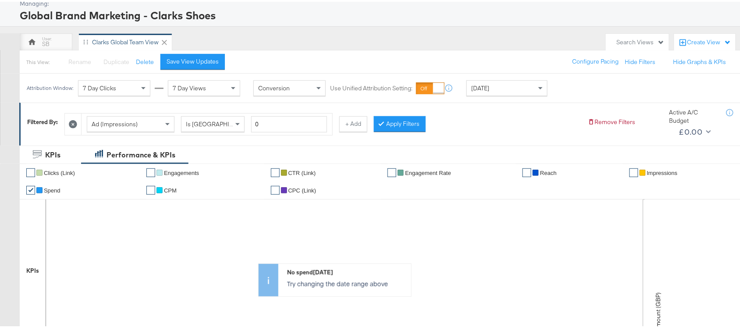
click at [77, 121] on icon at bounding box center [73, 122] width 8 height 8
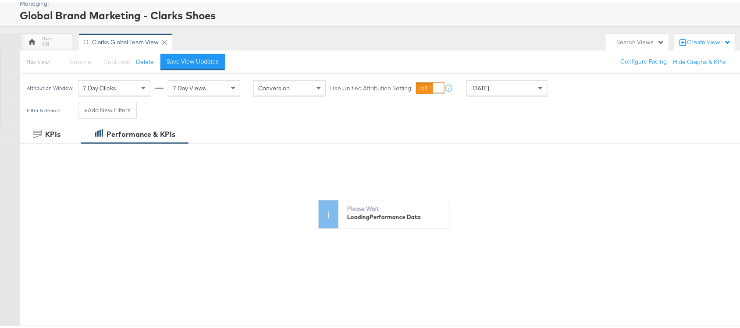
click at [77, 121] on div "Filter & Search: + Add New Filters" at bounding box center [82, 112] width 124 height 22
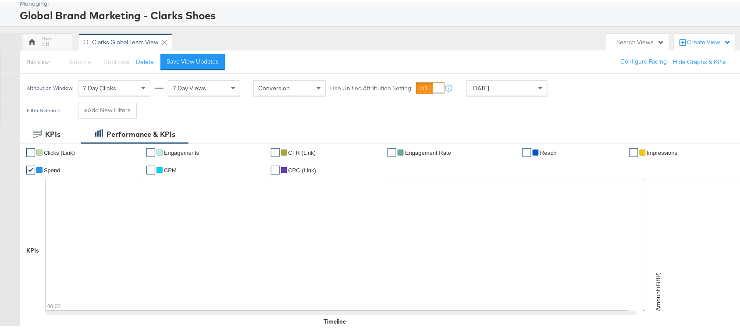
click at [336, 143] on li "✔ CTR (Link)" at bounding box center [326, 151] width 111 height 18
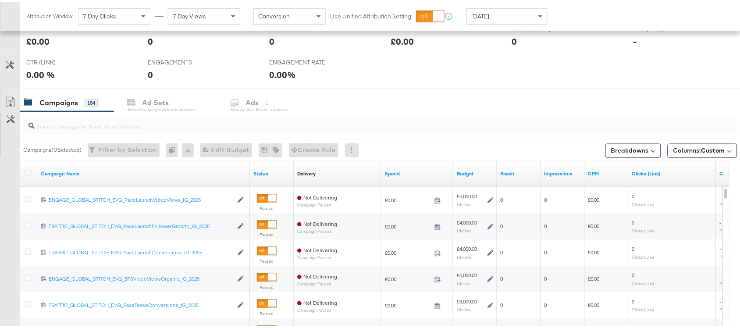
scroll to position [363, 0]
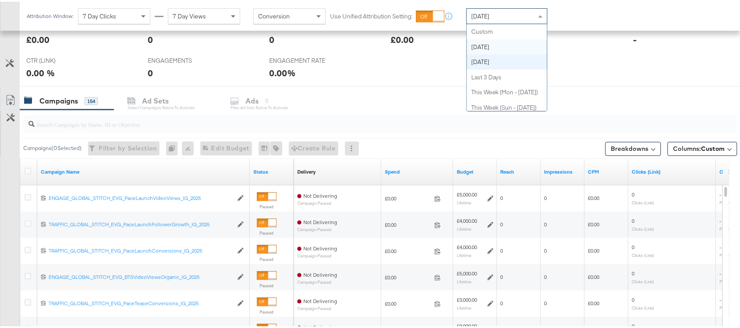
click at [492, 18] on div "[DATE]" at bounding box center [507, 14] width 80 height 15
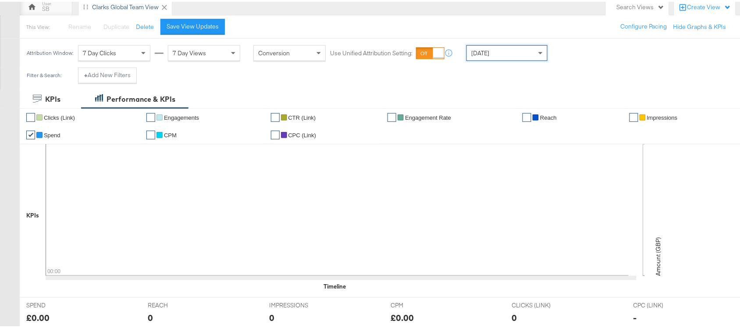
scroll to position [0, 0]
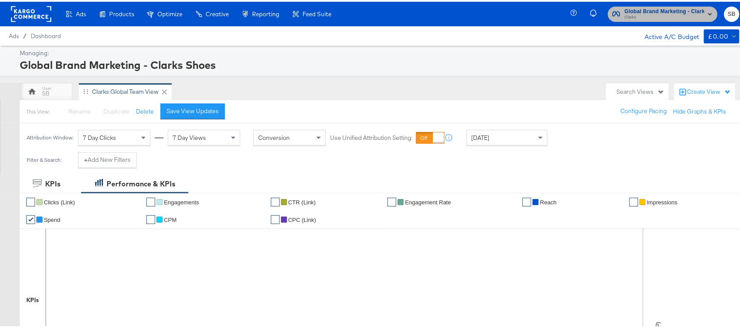
click at [665, 12] on span "Clarks" at bounding box center [665, 15] width 80 height 7
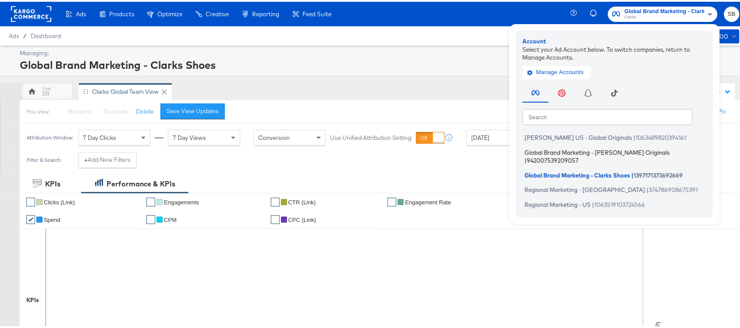
click at [541, 148] on span "Global Brand Marketing - [PERSON_NAME] Originals" at bounding box center [597, 150] width 145 height 7
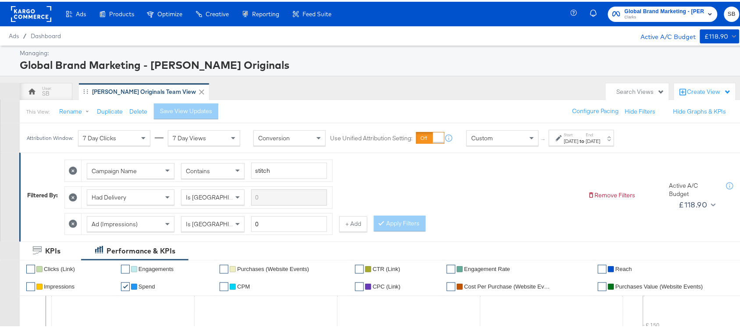
click at [576, 143] on div "[DATE]" at bounding box center [571, 139] width 14 height 7
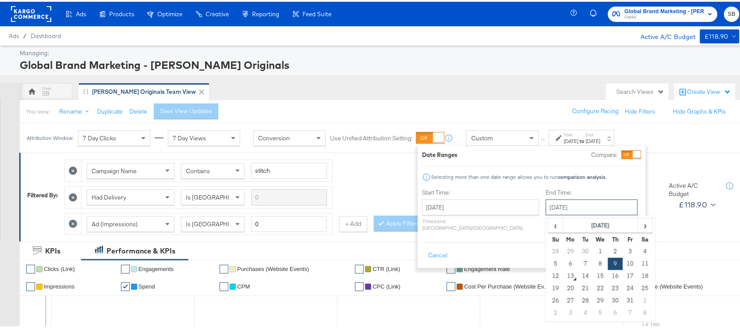
click at [546, 206] on input "[DATE]" at bounding box center [592, 206] width 92 height 16
click at [549, 275] on td "12" at bounding box center [556, 274] width 15 height 12
type input "[DATE]"
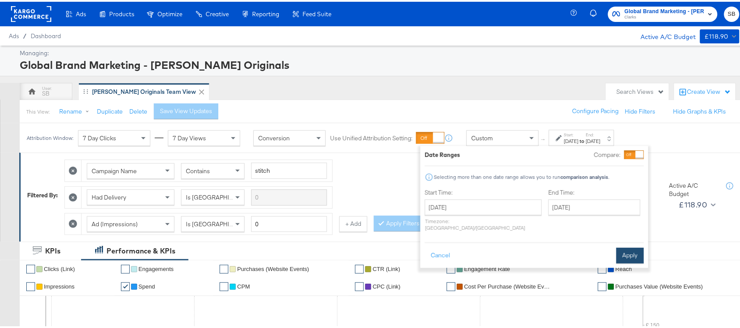
click at [630, 247] on button "Apply" at bounding box center [631, 254] width 28 height 16
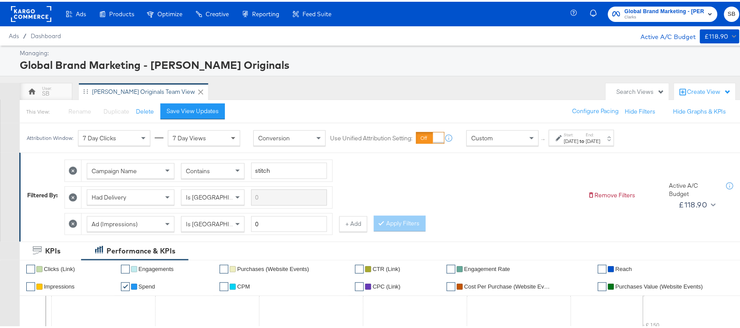
scroll to position [0, 0]
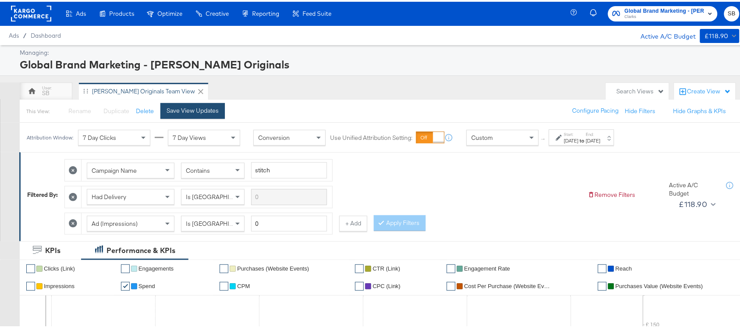
click at [202, 110] on div "Save View Updates" at bounding box center [193, 109] width 52 height 8
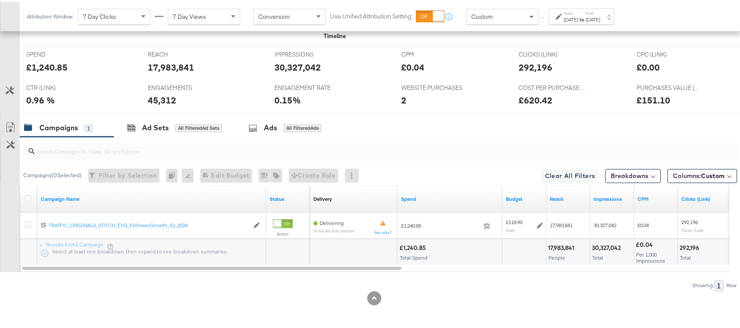
scroll to position [404, 0]
